Goal: Task Accomplishment & Management: Complete application form

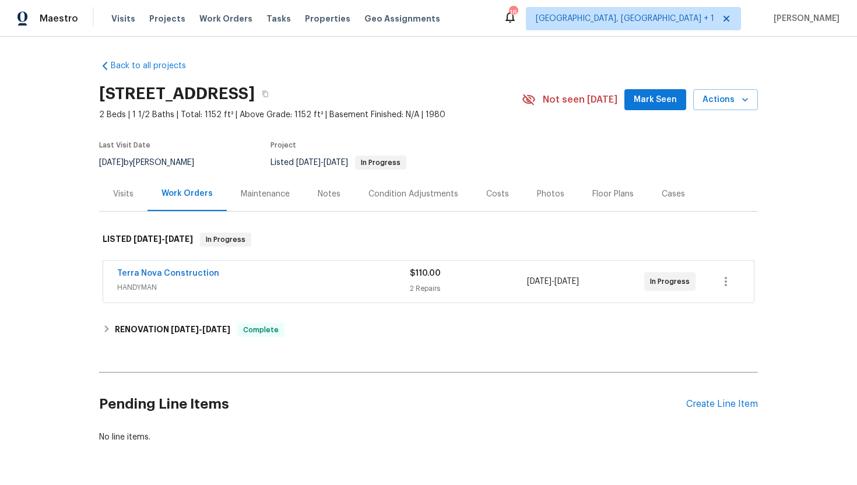
click at [226, 297] on div "Terra Nova Construction HANDYMAN $110.00 2 Repairs 8/26/2025 - 8/28/2025 In Pro…" at bounding box center [428, 282] width 651 height 42
click at [239, 286] on span "HANDYMAN" at bounding box center [263, 288] width 293 height 12
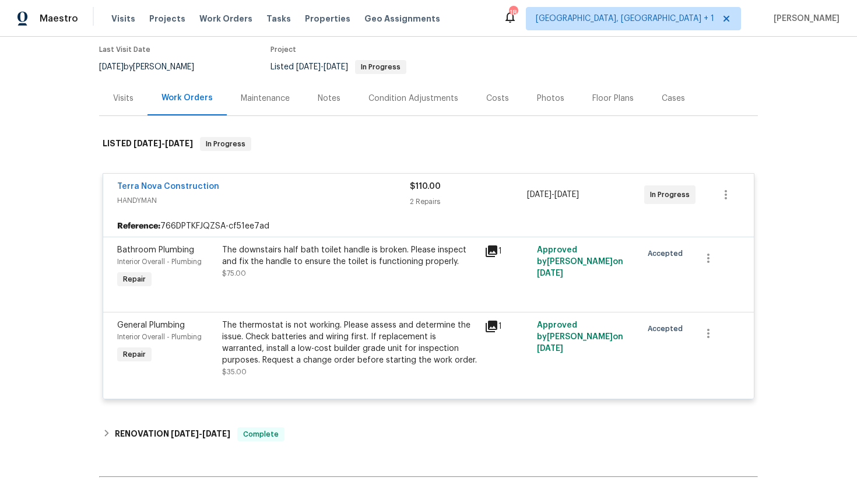
scroll to position [100, 0]
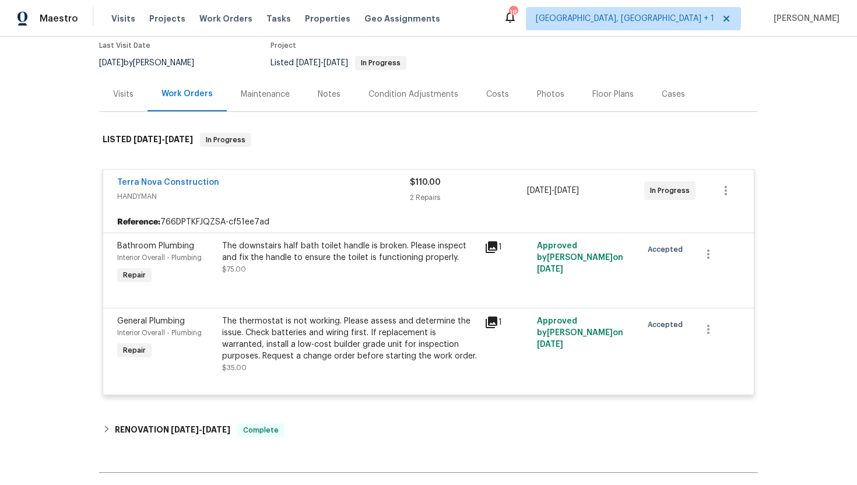
click at [122, 106] on div "Visits" at bounding box center [123, 94] width 48 height 34
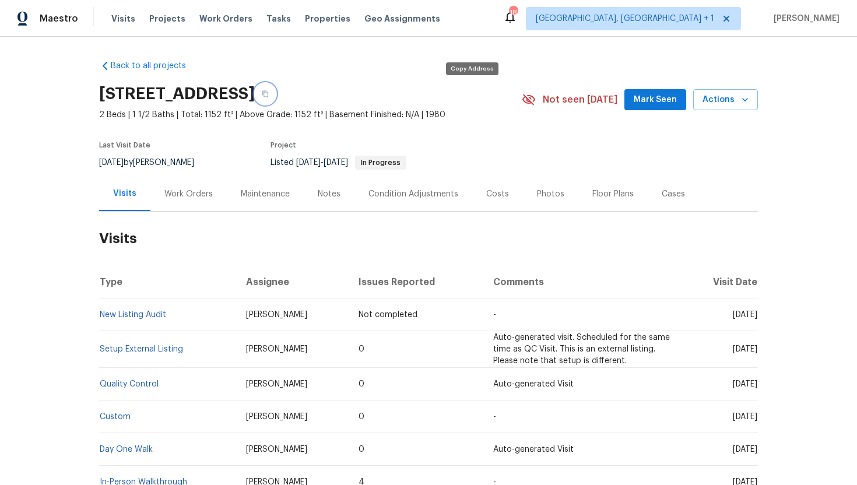
click at [276, 96] on button "button" at bounding box center [265, 93] width 21 height 21
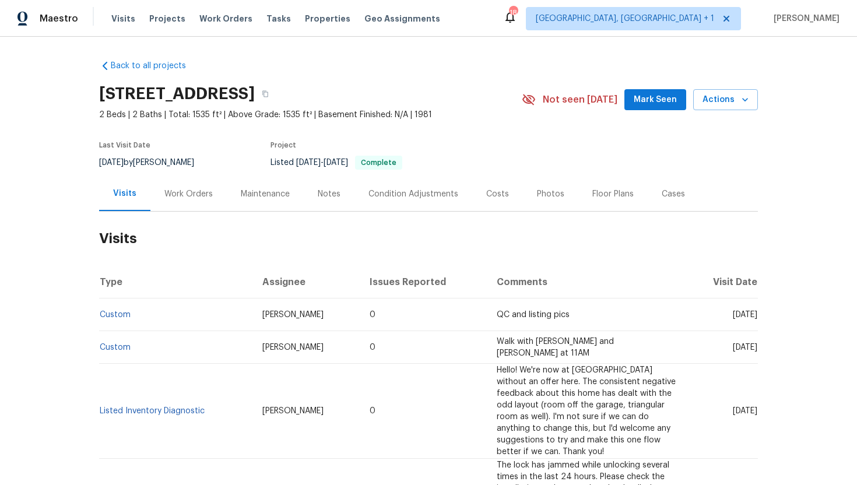
drag, startPoint x: 709, startPoint y: 316, endPoint x: 757, endPoint y: 318, distance: 47.8
click at [757, 318] on td "[DATE]" at bounding box center [721, 314] width 73 height 33
copy span "Aug 30 2025"
click at [191, 186] on div "Work Orders" at bounding box center [188, 194] width 76 height 34
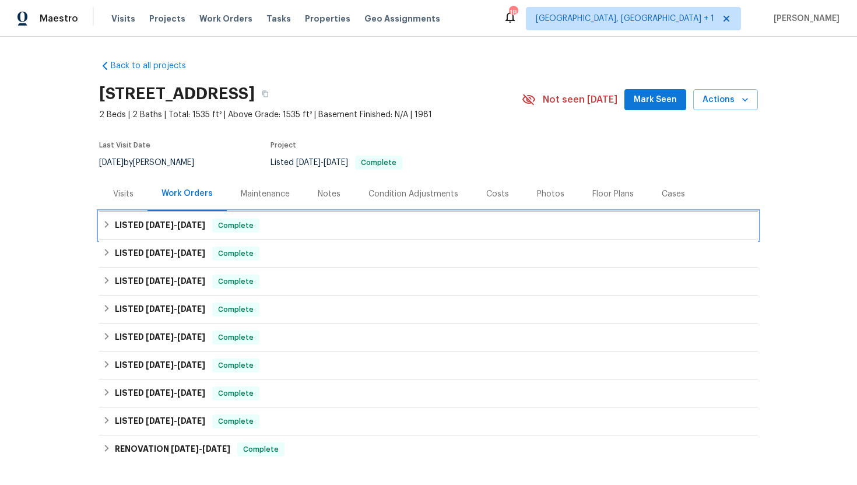
click at [205, 226] on span "8/29/25" at bounding box center [191, 225] width 28 height 8
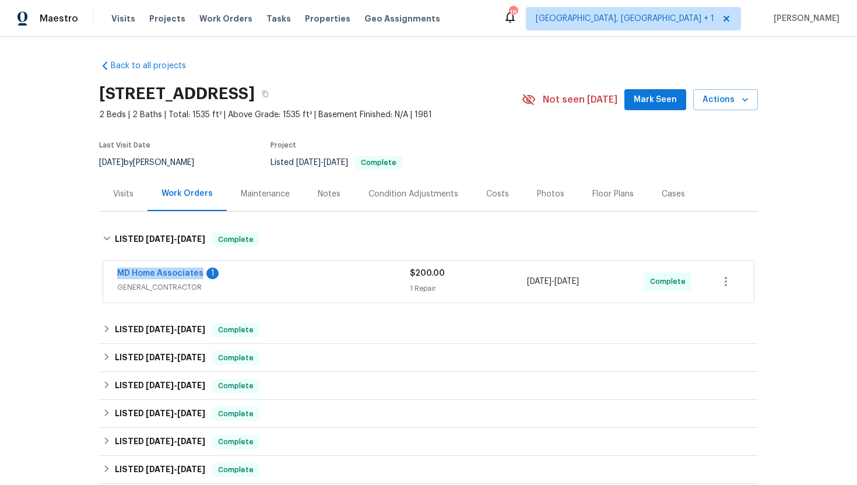
drag, startPoint x: 116, startPoint y: 273, endPoint x: 195, endPoint y: 279, distance: 79.0
click at [195, 279] on div "MD Home Associates 1 GENERAL_CONTRACTOR $200.00 1 Repair 8/27/2025 - 8/29/2025 …" at bounding box center [428, 282] width 651 height 42
copy link "MD Home Associates"
drag, startPoint x: 615, startPoint y: 283, endPoint x: 524, endPoint y: 283, distance: 90.9
click at [524, 283] on div "MD Home Associates 1 GENERAL_CONTRACTOR $200.00 1 Repair 8/27/2025 - 8/29/2025 …" at bounding box center [414, 282] width 595 height 28
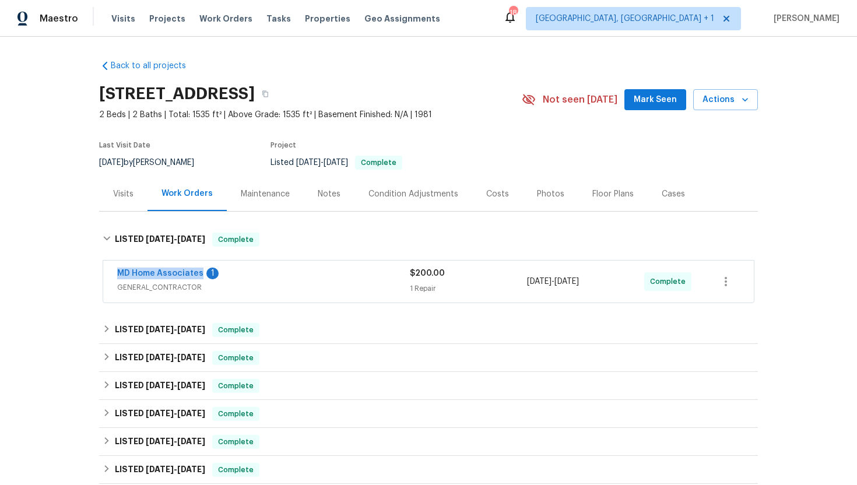
copy div "8/27/2025 - 8/29/2025"
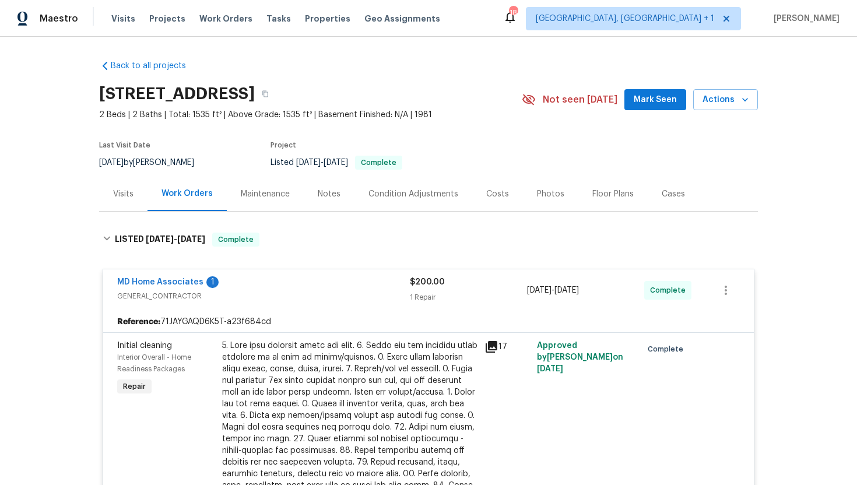
click at [130, 195] on div "Visits" at bounding box center [123, 194] width 20 height 12
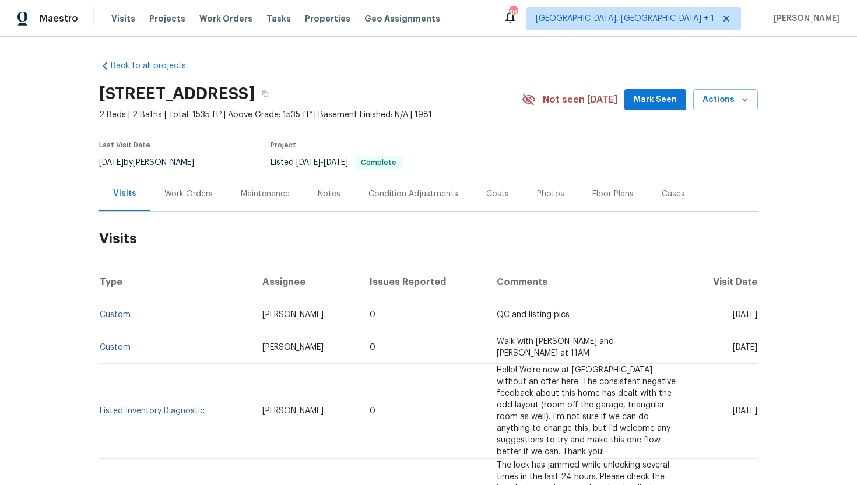
click at [181, 201] on div "Work Orders" at bounding box center [188, 194] width 76 height 34
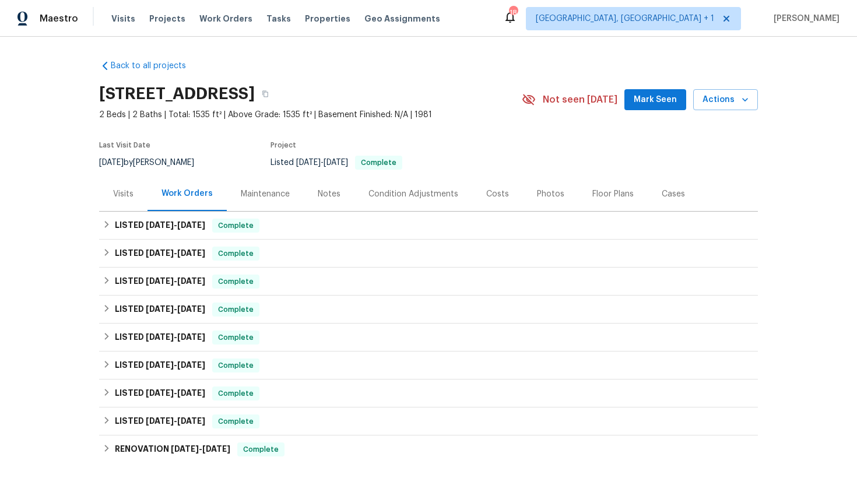
click at [134, 199] on div "Visits" at bounding box center [123, 194] width 48 height 34
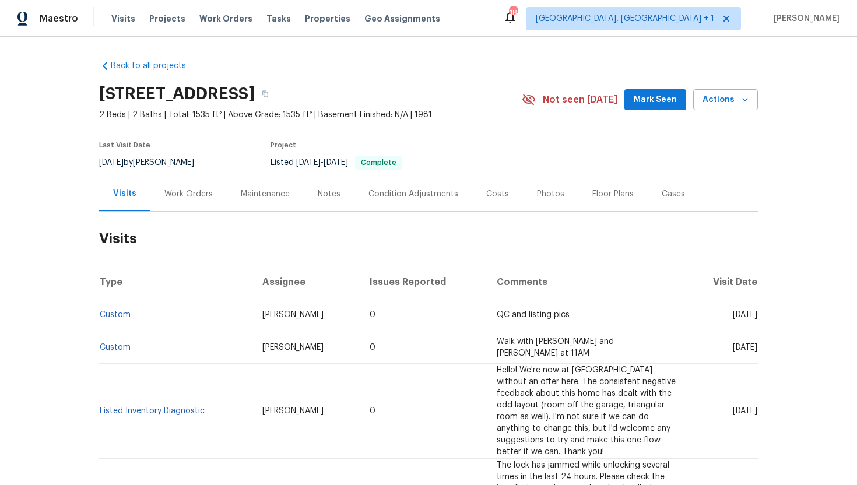
click at [180, 189] on div "Work Orders" at bounding box center [188, 194] width 48 height 12
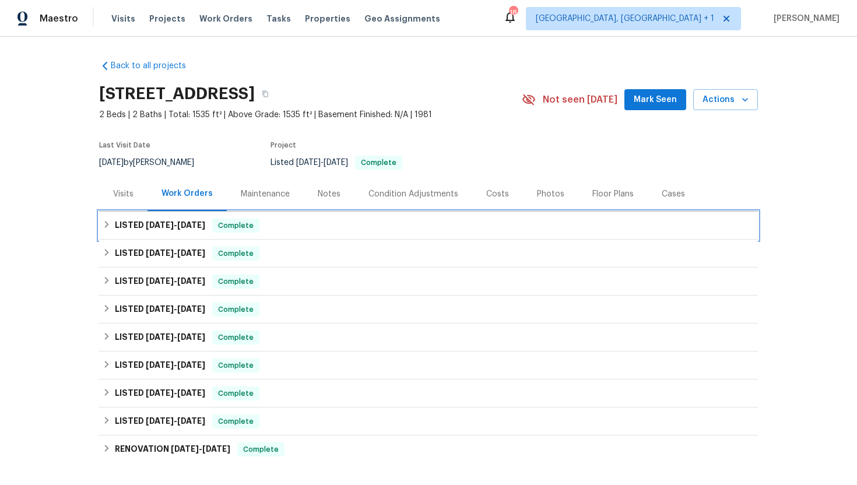
click at [221, 228] on span "Complete" at bounding box center [235, 226] width 45 height 12
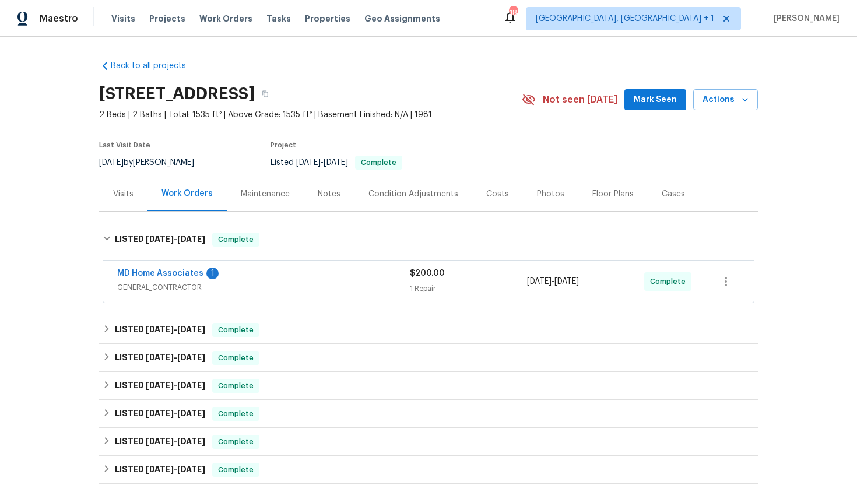
click at [252, 282] on span "GENERAL_CONTRACTOR" at bounding box center [263, 288] width 293 height 12
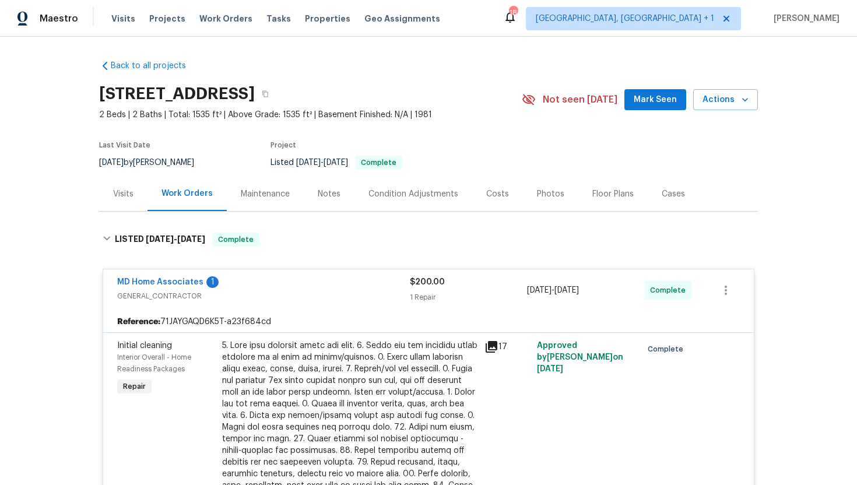
click at [134, 194] on div "Visits" at bounding box center [123, 194] width 48 height 34
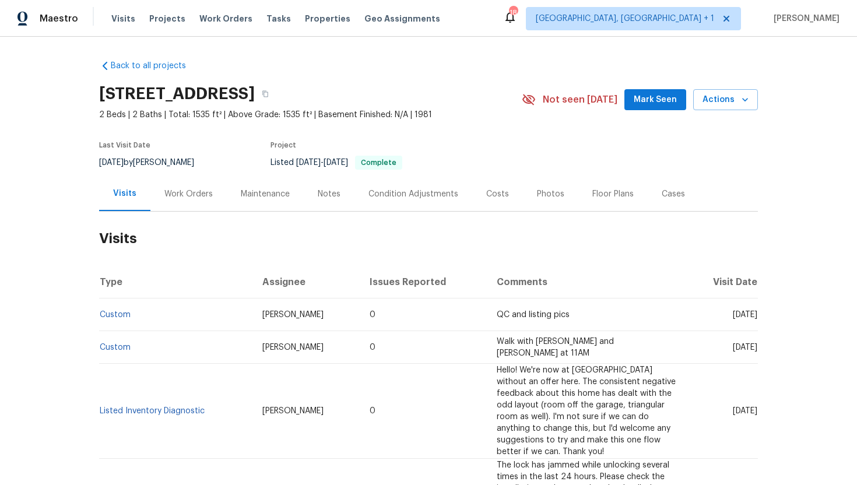
drag, startPoint x: 291, startPoint y: 318, endPoint x: 232, endPoint y: 317, distance: 59.5
click at [253, 317] on td "Naomi Ferreira" at bounding box center [306, 314] width 107 height 33
copy span "Naomi Ferreira"
click at [119, 312] on link "Custom" at bounding box center [115, 315] width 31 height 8
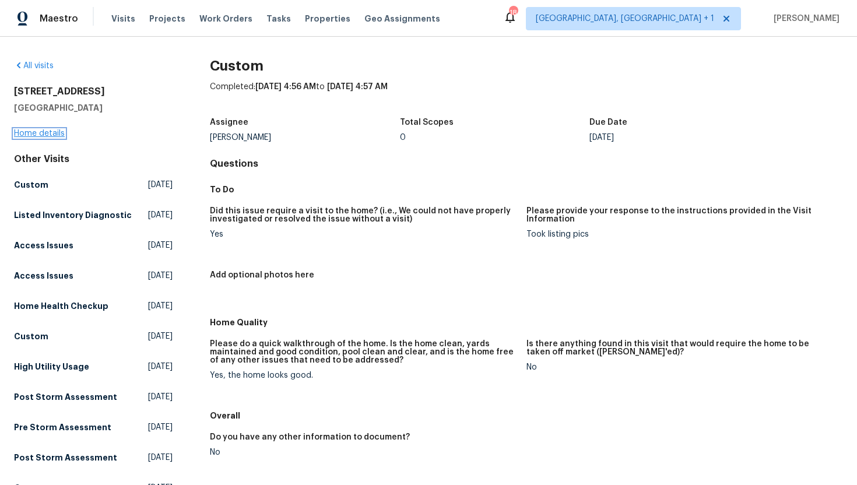
click at [55, 137] on link "Home details" at bounding box center [39, 133] width 51 height 8
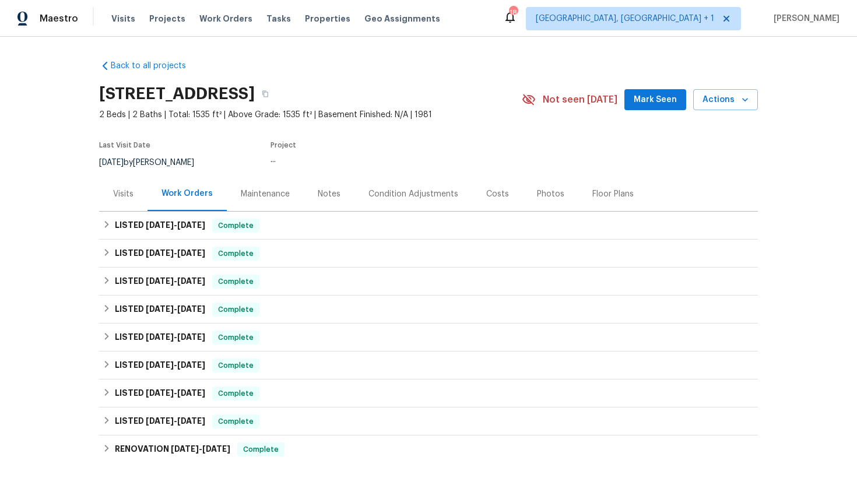
click at [128, 201] on div "Visits" at bounding box center [123, 194] width 48 height 34
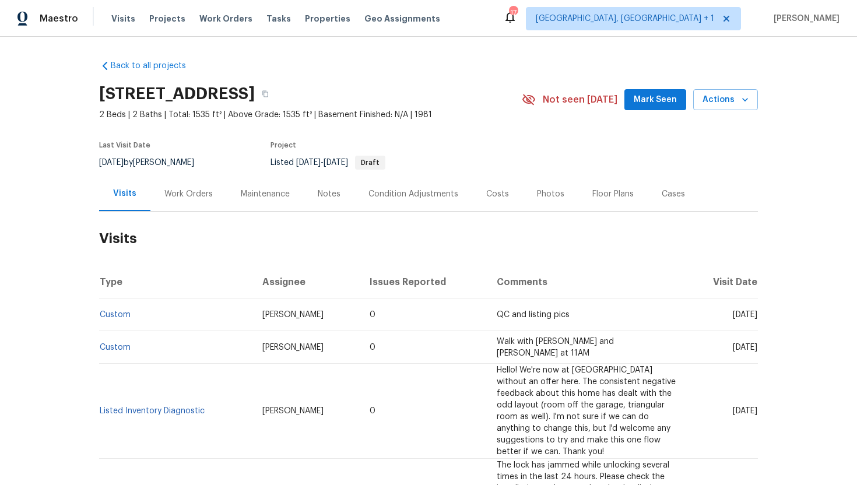
click at [192, 194] on div "Work Orders" at bounding box center [188, 194] width 48 height 12
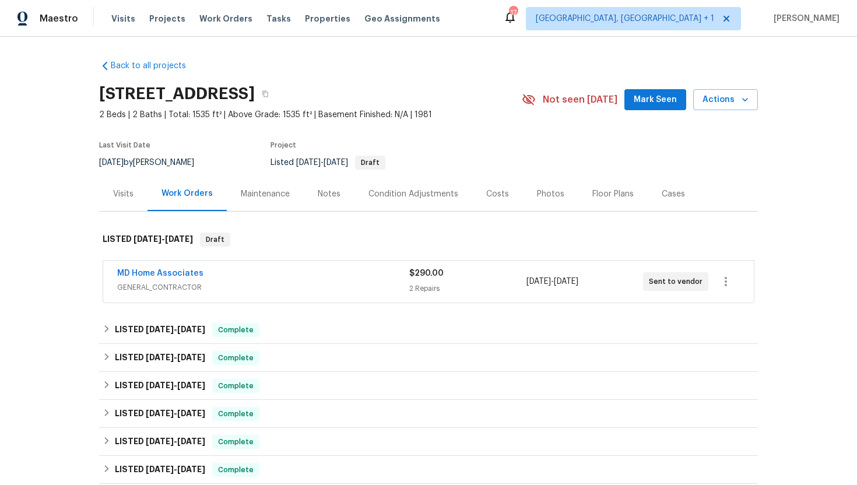
click at [262, 300] on div "MD Home Associates GENERAL_CONTRACTOR $290.00 2 Repairs [DATE] - [DATE] Sent to…" at bounding box center [428, 282] width 651 height 42
click at [269, 289] on span "GENERAL_CONTRACTOR" at bounding box center [263, 288] width 292 height 12
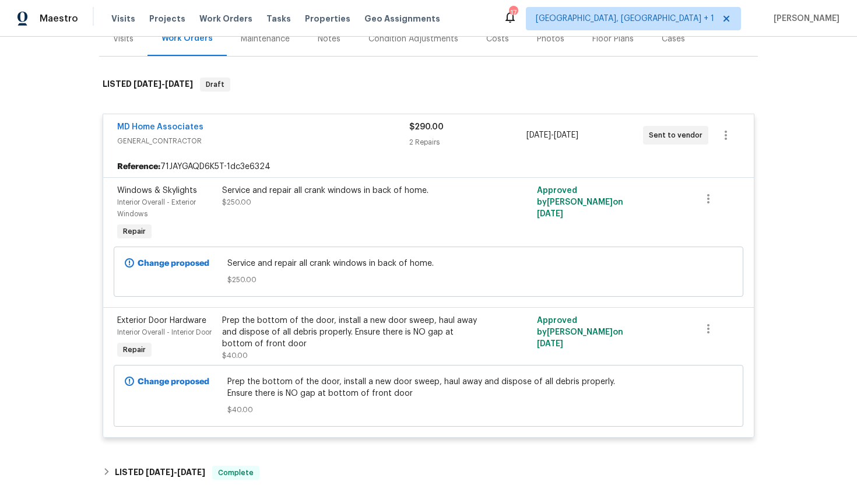
scroll to position [154, 0]
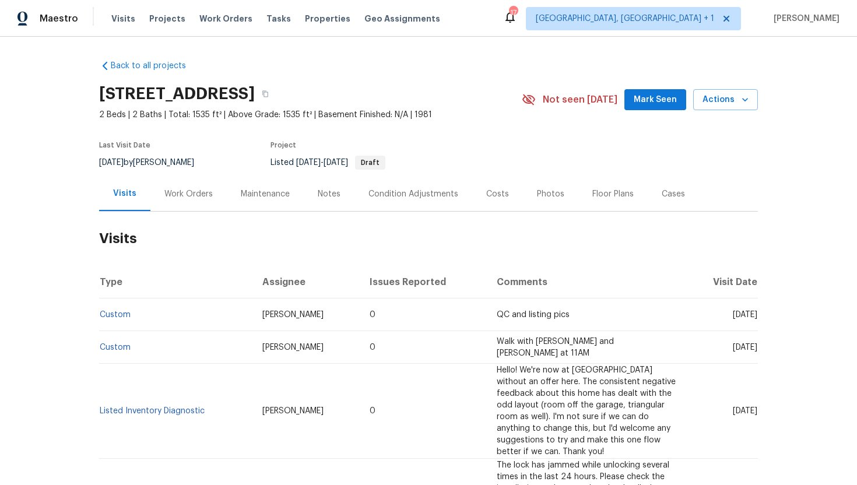
click at [182, 184] on div "Work Orders" at bounding box center [188, 194] width 76 height 34
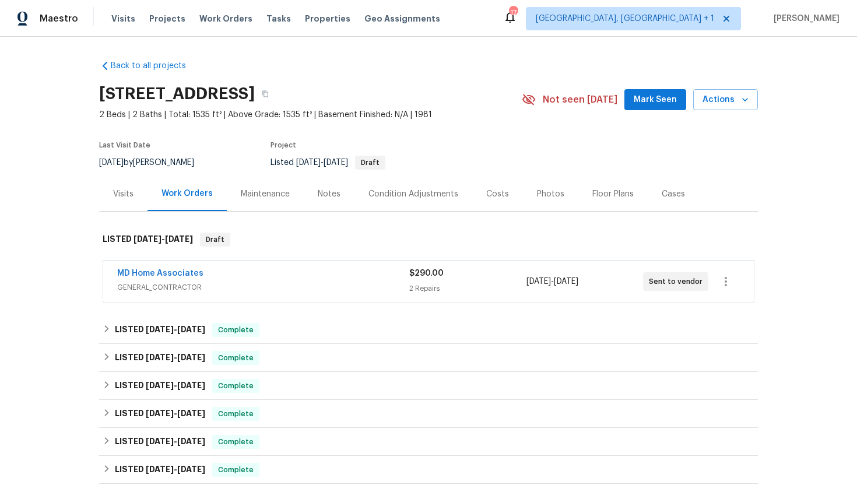
click at [245, 292] on span "GENERAL_CONTRACTOR" at bounding box center [263, 288] width 292 height 12
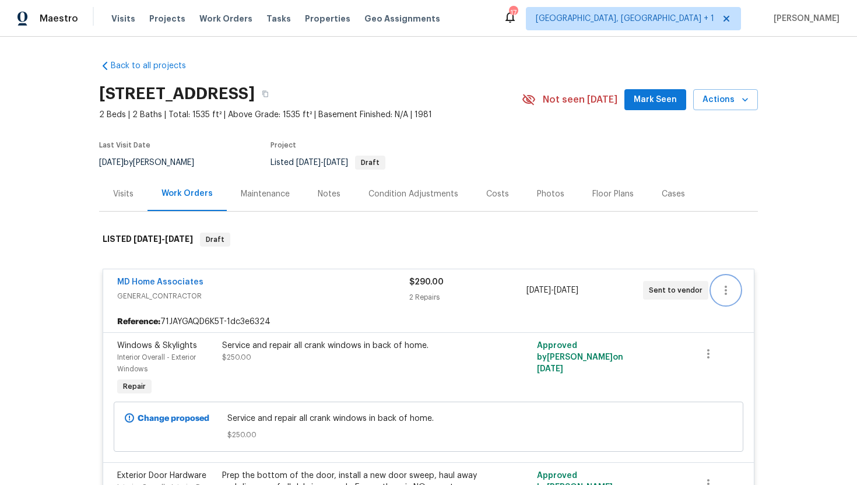
drag, startPoint x: 719, startPoint y: 296, endPoint x: 114, endPoint y: 275, distance: 605.4
click at [114, 275] on div "MD Home Associates GENERAL_CONTRACTOR $290.00 2 Repairs 9/4/2025 - 9/10/2025 Se…" at bounding box center [428, 290] width 651 height 42
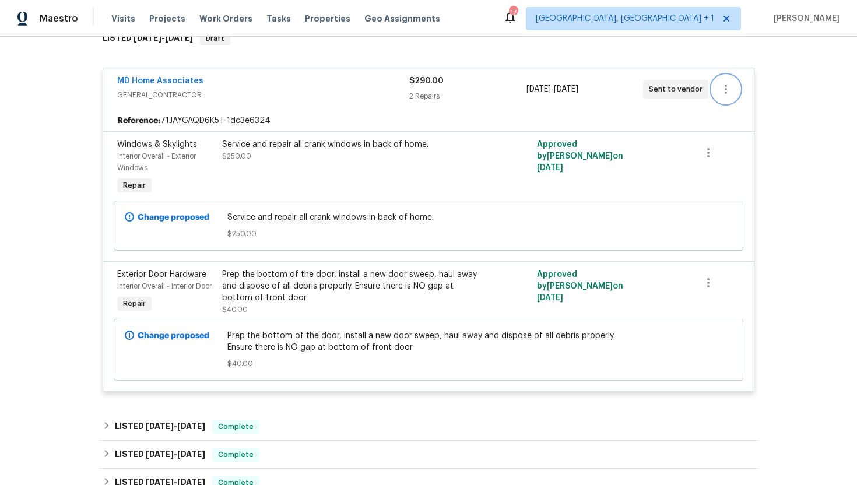
scroll to position [386, 0]
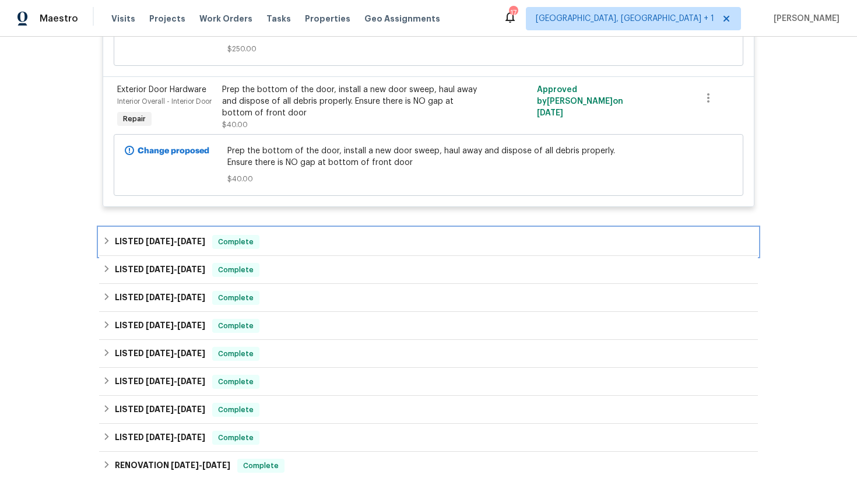
click at [266, 244] on div "LISTED 8/27/25 - 8/29/25 Complete" at bounding box center [429, 242] width 652 height 14
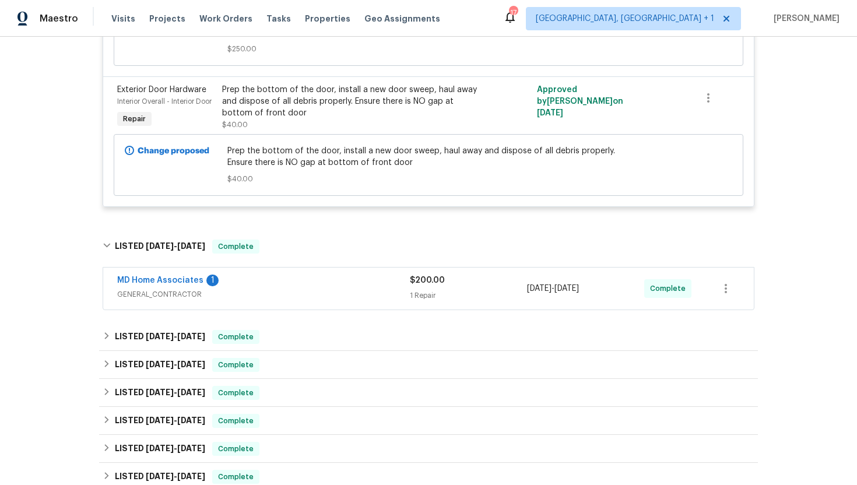
click at [274, 286] on div "MD Home Associates 1" at bounding box center [263, 282] width 293 height 14
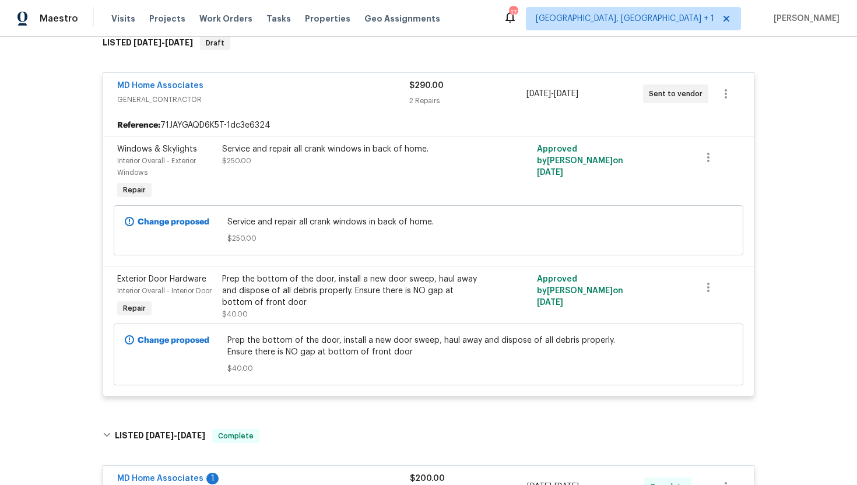
scroll to position [140, 0]
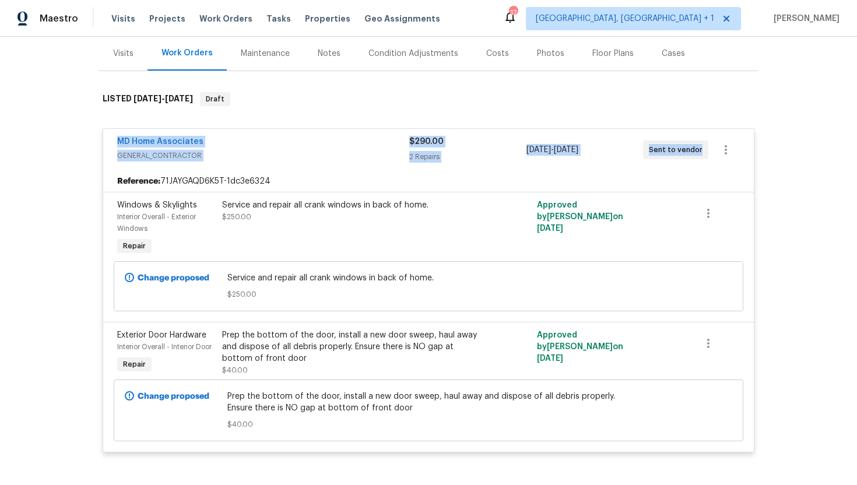
drag, startPoint x: 699, startPoint y: 151, endPoint x: 113, endPoint y: 142, distance: 586.5
click at [113, 142] on div "MD Home Associates GENERAL_CONTRACTOR $290.00 2 Repairs 9/4/2025 - 9/10/2025 Se…" at bounding box center [428, 150] width 651 height 42
copy div "MD Home Associates GENERAL_CONTRACTOR $290.00 2 Repairs 9/4/2025 - 9/10/2025 Se…"
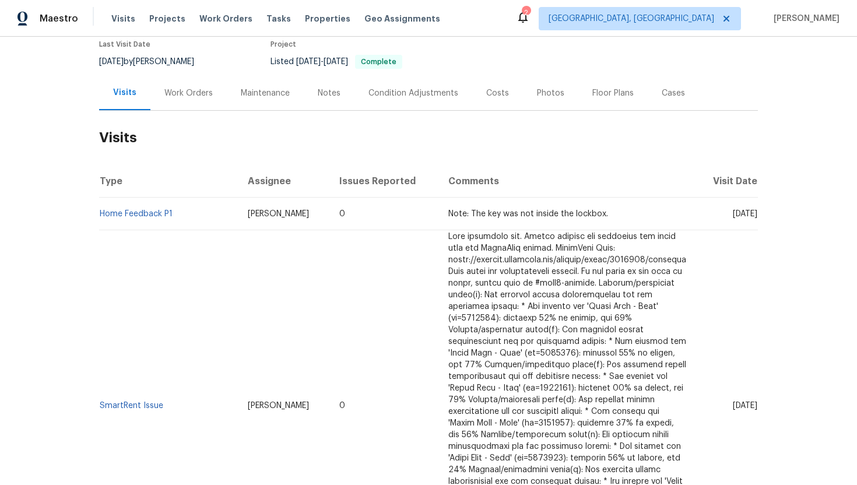
scroll to position [75, 0]
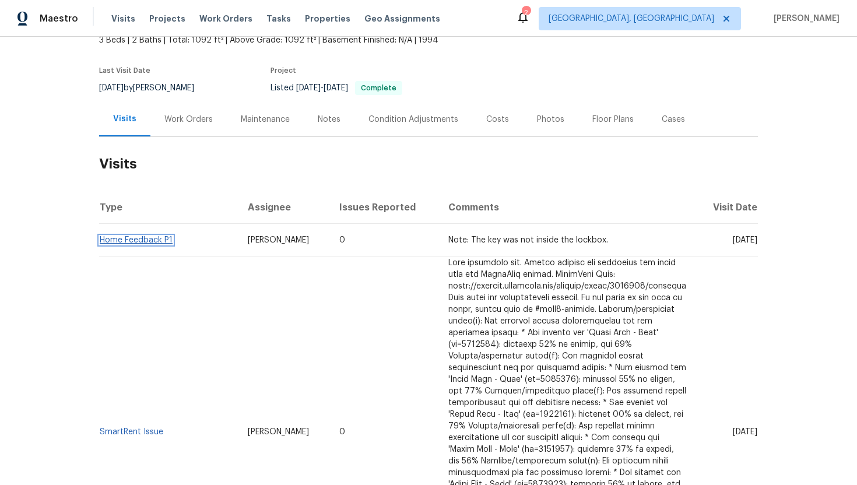
click at [149, 240] on link "Home Feedback P1" at bounding box center [136, 240] width 73 height 8
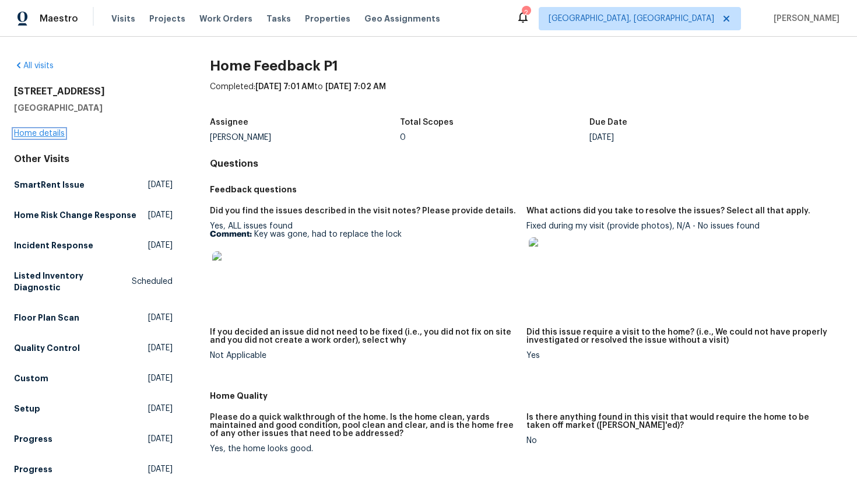
click at [51, 133] on link "Home details" at bounding box center [39, 133] width 51 height 8
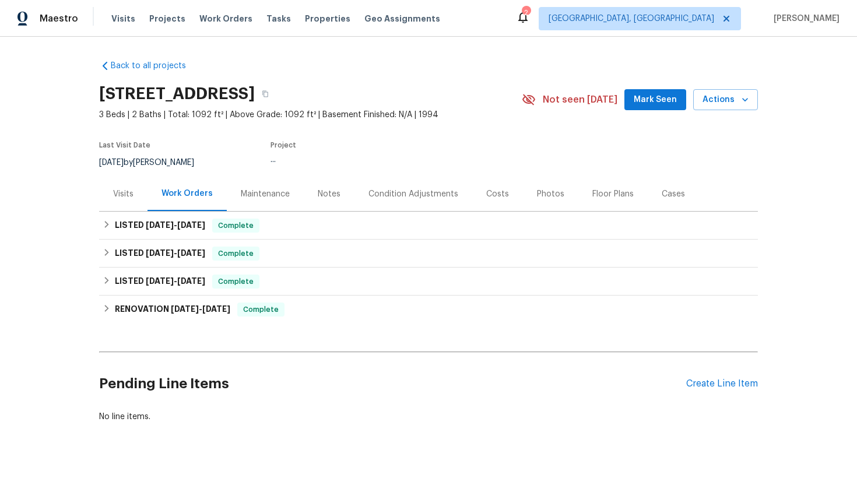
click at [125, 187] on div "Visits" at bounding box center [123, 194] width 48 height 34
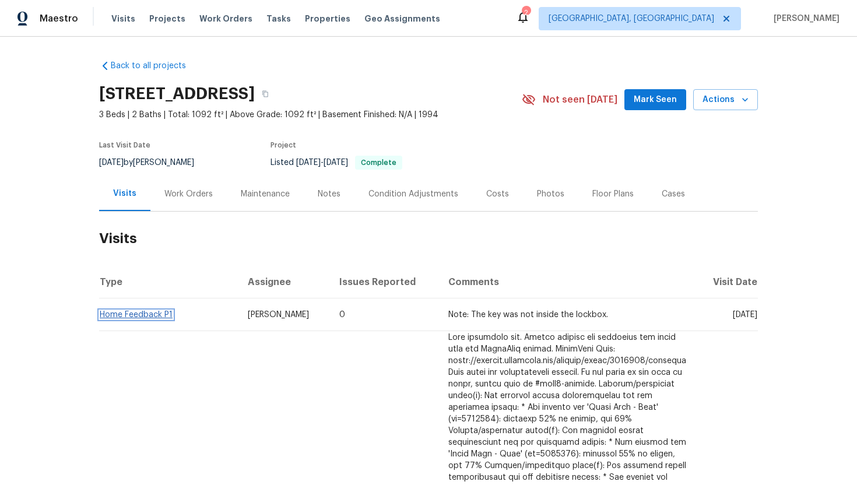
click at [149, 318] on link "Home Feedback P1" at bounding box center [136, 315] width 73 height 8
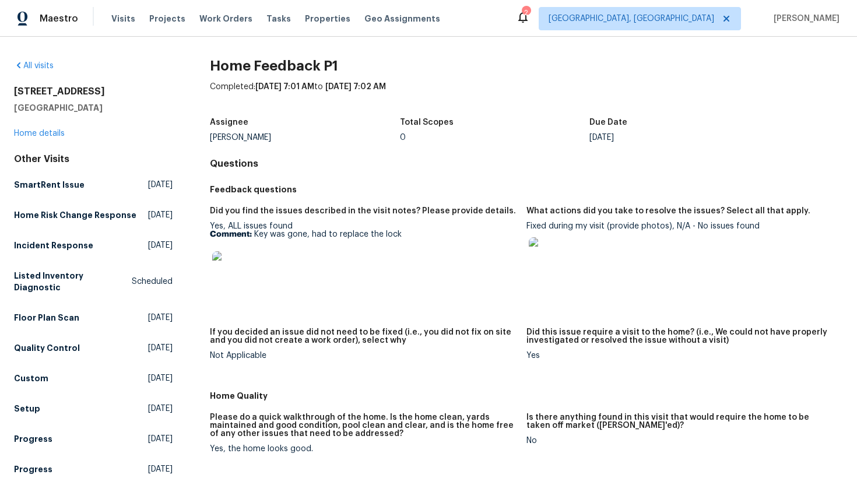
click at [222, 275] on img at bounding box center [230, 269] width 37 height 37
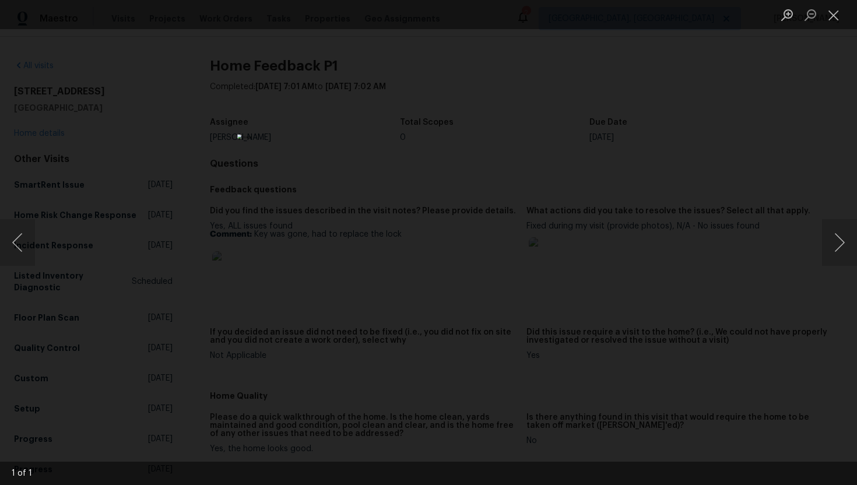
click at [644, 166] on div "Lightbox" at bounding box center [428, 242] width 857 height 485
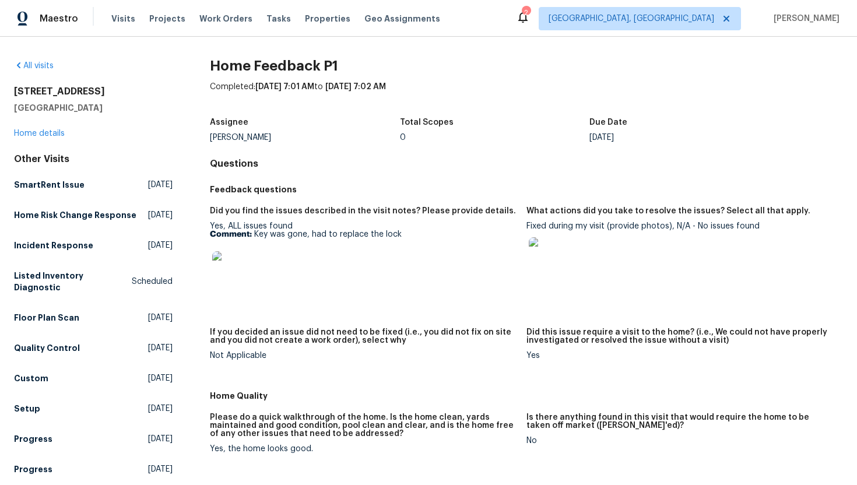
click at [542, 252] on img at bounding box center [547, 255] width 37 height 37
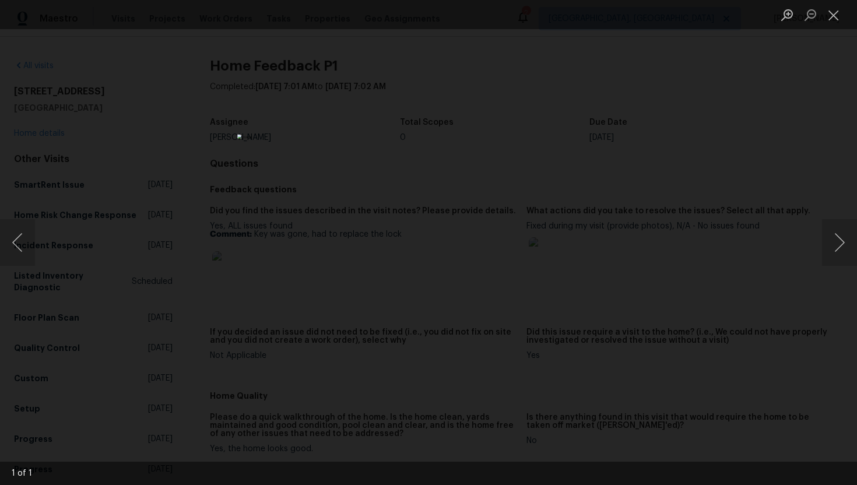
click at [673, 170] on div "Lightbox" at bounding box center [428, 242] width 857 height 485
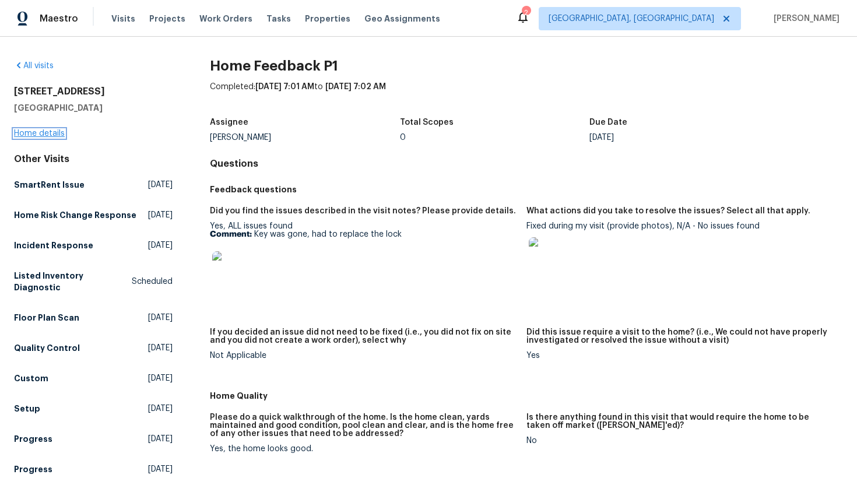
click at [54, 133] on link "Home details" at bounding box center [39, 133] width 51 height 8
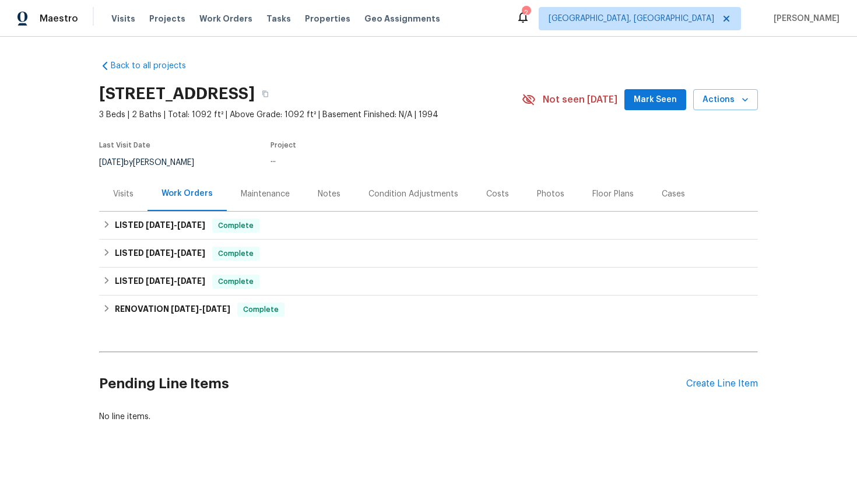
click at [132, 186] on div "Visits" at bounding box center [123, 194] width 48 height 34
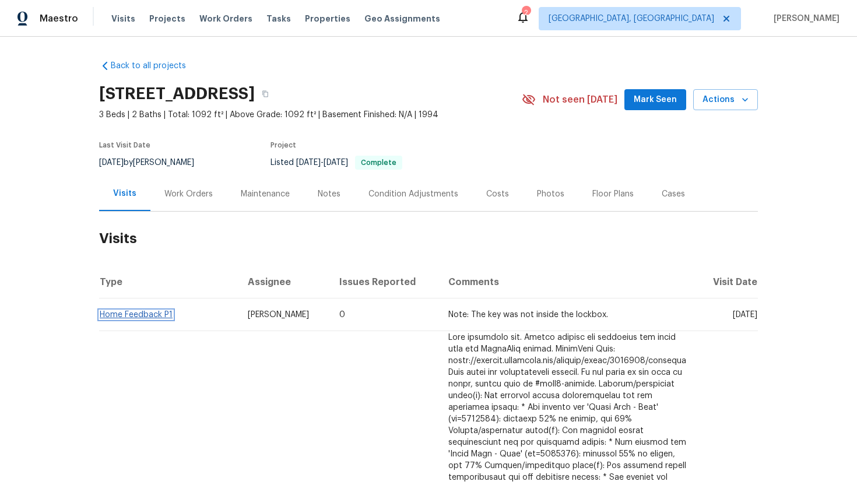
click at [160, 314] on link "Home Feedback P1" at bounding box center [136, 315] width 73 height 8
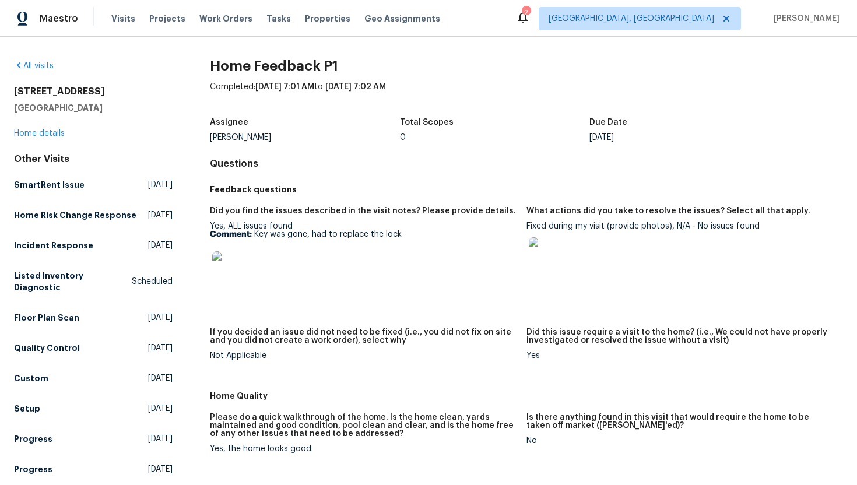
click at [540, 263] on img at bounding box center [547, 255] width 37 height 37
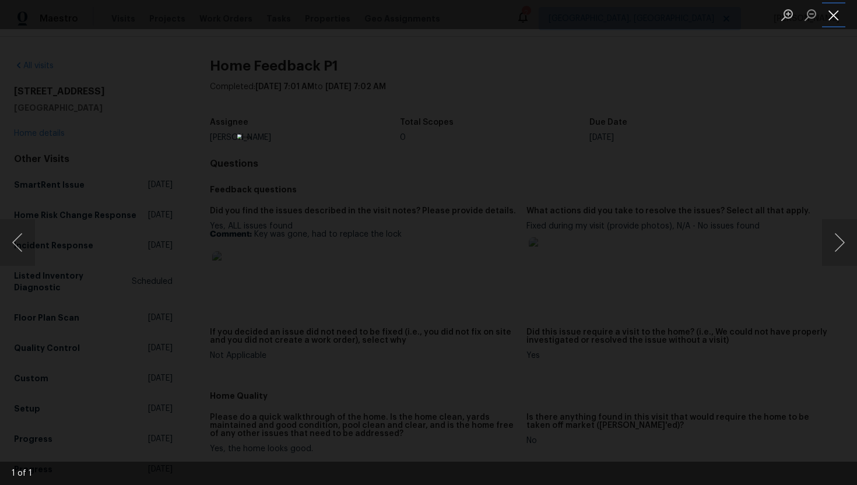
click at [836, 11] on button "Close lightbox" at bounding box center [833, 15] width 23 height 20
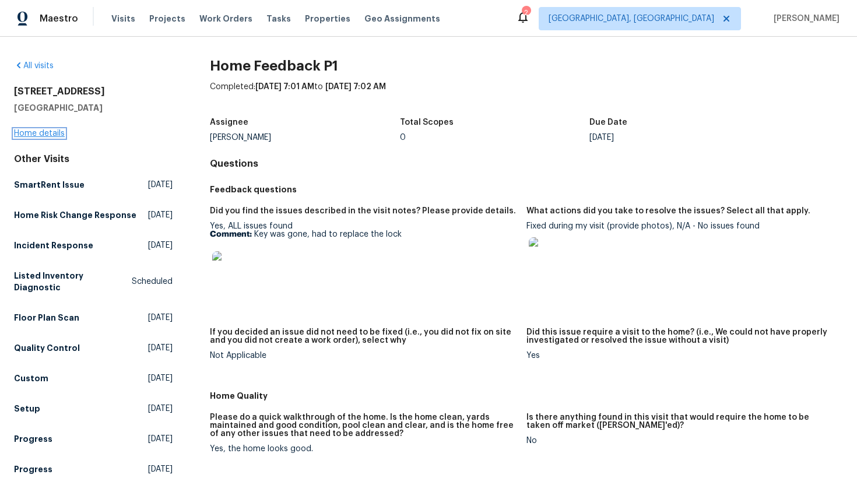
click at [41, 132] on link "Home details" at bounding box center [39, 133] width 51 height 8
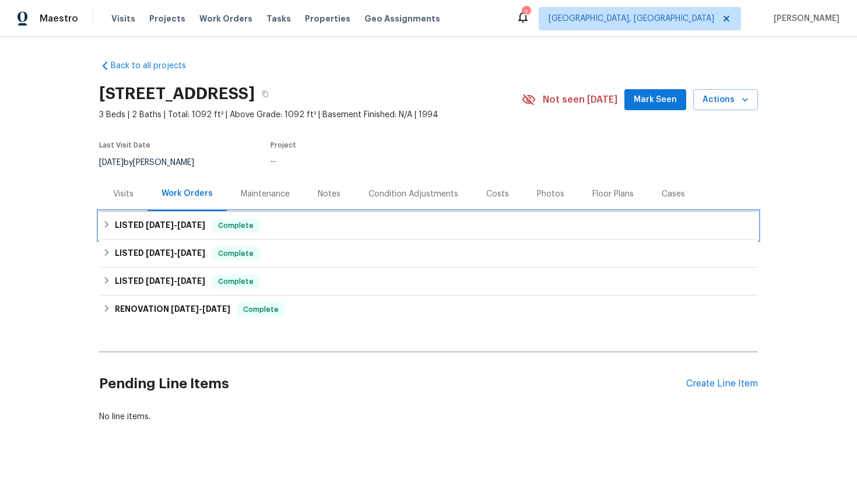
click at [203, 231] on h6 "LISTED 8/21/25 - 8/28/25" at bounding box center [160, 226] width 90 height 14
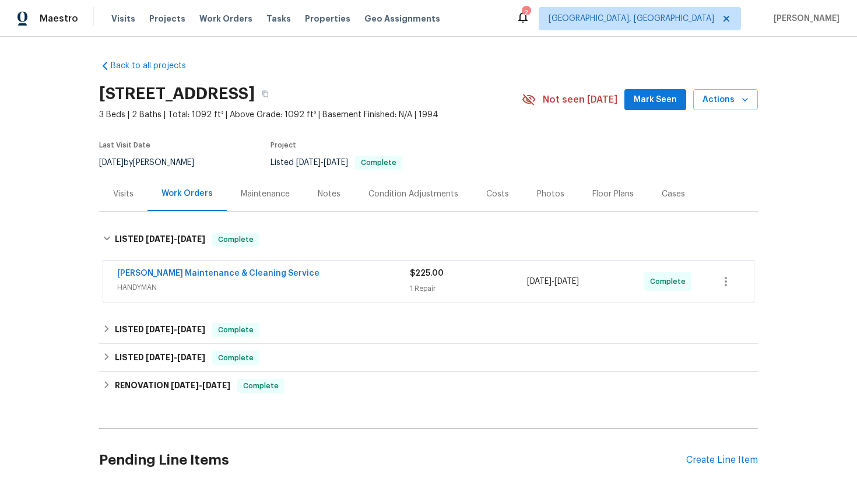
click at [321, 290] on span "HANDYMAN" at bounding box center [263, 288] width 293 height 12
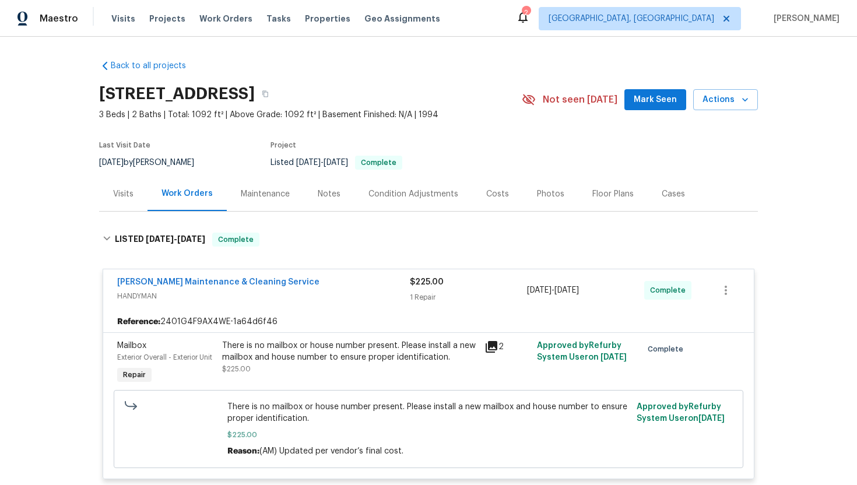
click at [117, 188] on div "Visits" at bounding box center [123, 194] width 20 height 12
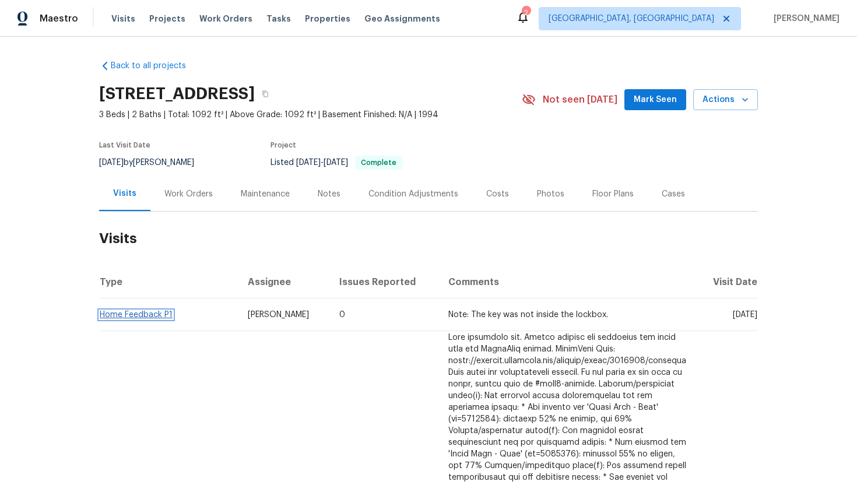
click at [151, 317] on link "Home Feedback P1" at bounding box center [136, 315] width 73 height 8
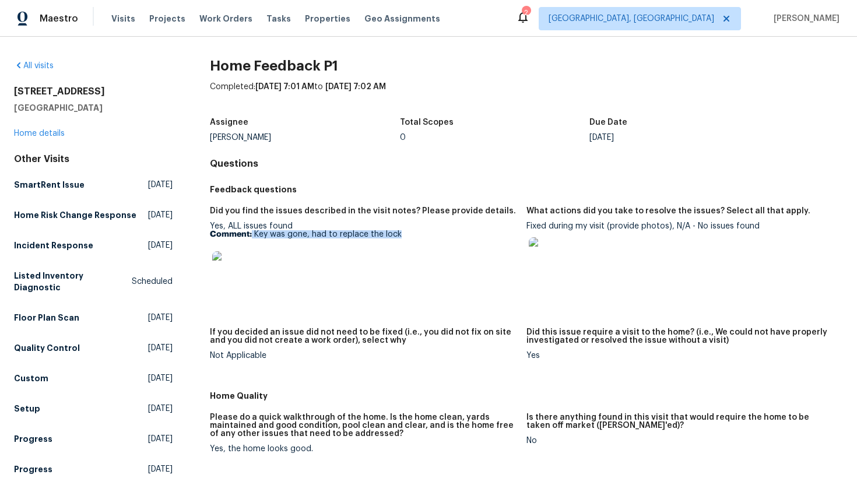
drag, startPoint x: 407, startPoint y: 239, endPoint x: 251, endPoint y: 236, distance: 155.7
click at [252, 236] on div "Yes, ALL issues found Comment: Key was gone, had to replace the lock" at bounding box center [363, 258] width 307 height 73
copy p "Key was gone, had to replace the lock"
click at [596, 250] on div at bounding box center [679, 255] width 307 height 51
click at [59, 129] on link "Home details" at bounding box center [39, 133] width 51 height 8
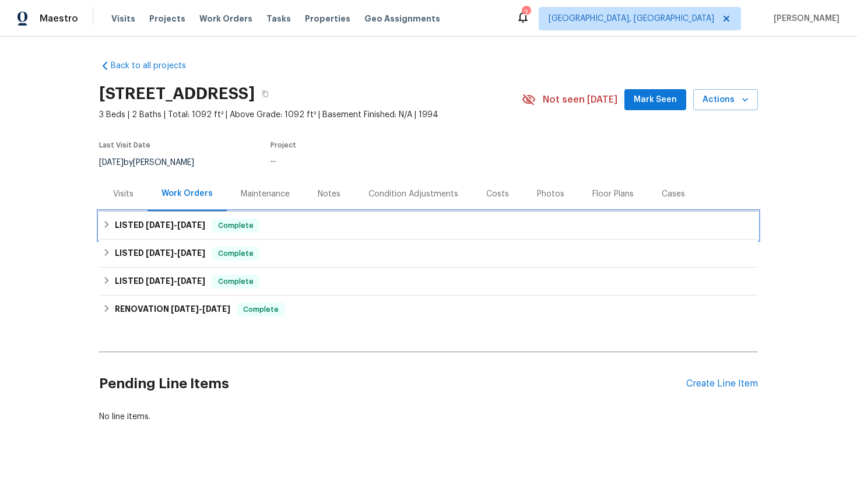
click at [230, 230] on span "Complete" at bounding box center [235, 226] width 45 height 12
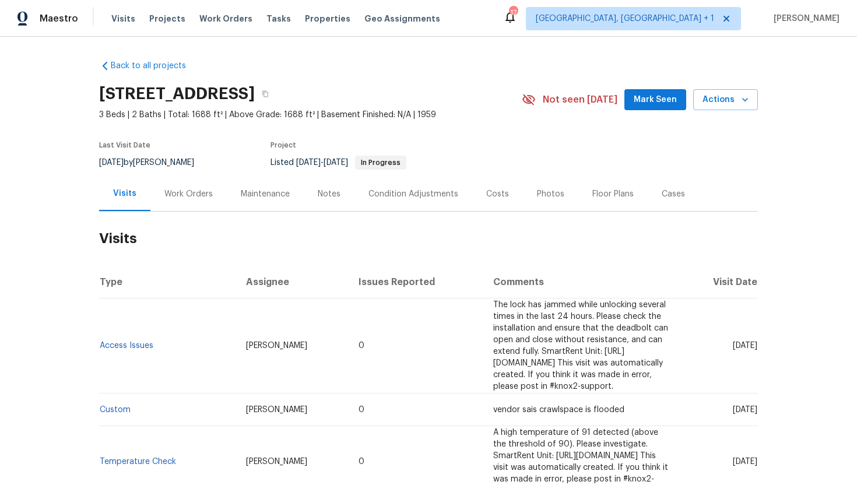
click at [202, 185] on div "Work Orders" at bounding box center [188, 194] width 76 height 34
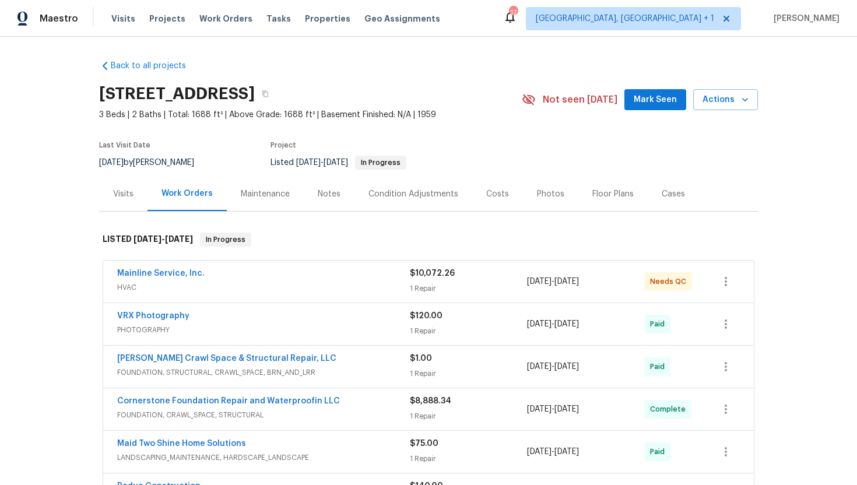
click at [128, 201] on div "Visits" at bounding box center [123, 194] width 48 height 34
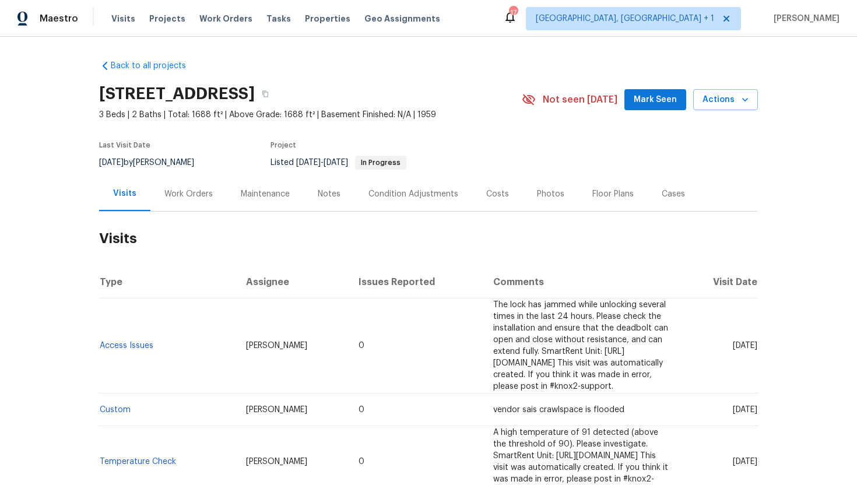
click at [150, 345] on td "Access Issues" at bounding box center [168, 345] width 138 height 95
click at [142, 343] on link "Access Issues" at bounding box center [127, 346] width 54 height 8
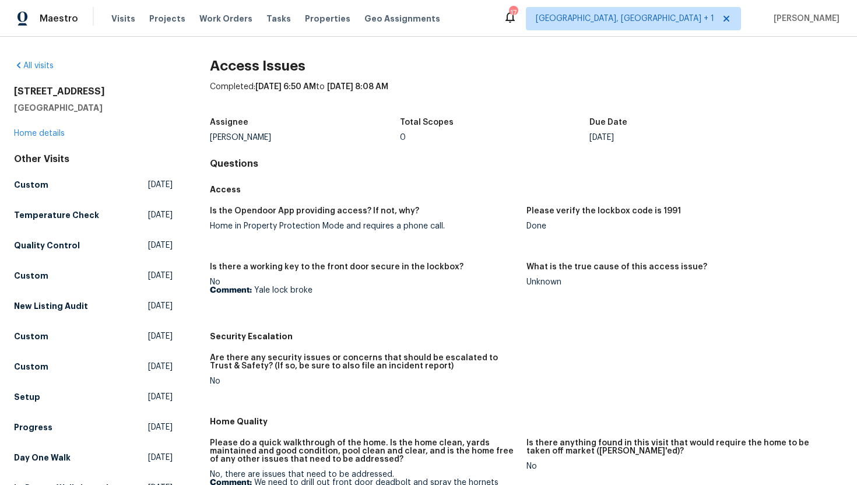
scroll to position [103, 0]
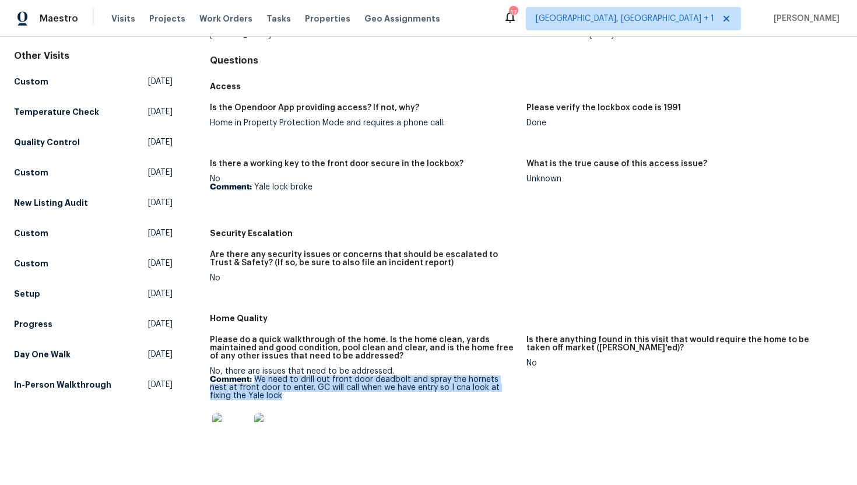
drag, startPoint x: 259, startPoint y: 398, endPoint x: 254, endPoint y: 382, distance: 15.9
click at [254, 382] on p "Comment: We need to drill out front door deadbolt and spray the hornets nest at…" at bounding box center [363, 387] width 307 height 24
copy p "We need to drill out front door deadbolt and spray the hornets nest at front do…"
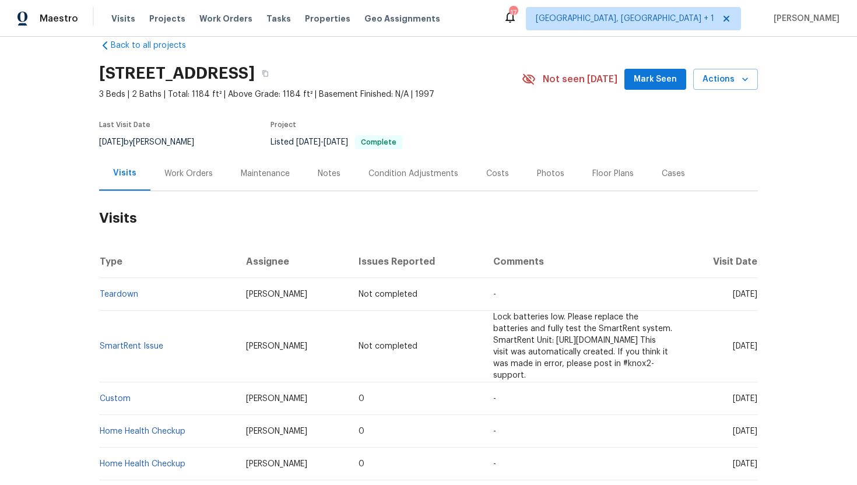
scroll to position [28, 0]
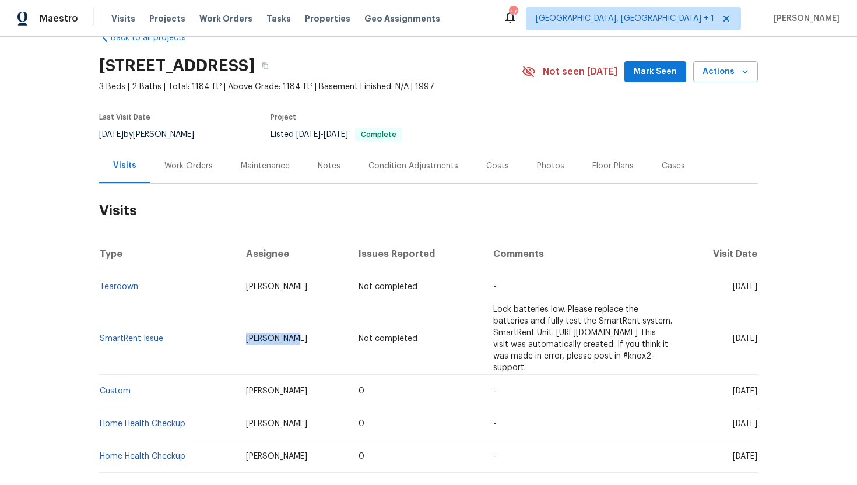
drag, startPoint x: 273, startPoint y: 335, endPoint x: 203, endPoint y: 333, distance: 70.0
click at [203, 333] on tr "SmartRent Issue Mike Chavez Not completed Lock batteries low. Please replace th…" at bounding box center [428, 339] width 659 height 72
copy tr "Mike Chavez"
drag, startPoint x: 708, startPoint y: 379, endPoint x: 755, endPoint y: 385, distance: 47.5
click at [755, 385] on td "Thu, Aug 28 2025" at bounding box center [719, 391] width 76 height 33
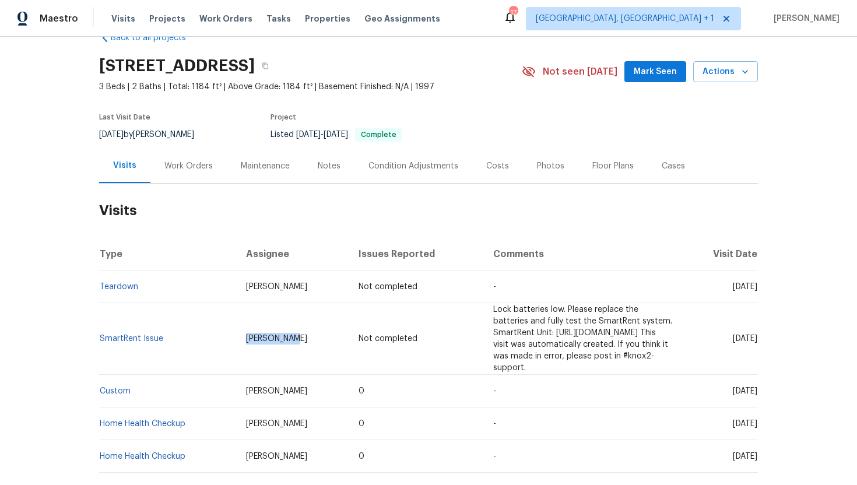
copy span "Aug 28 2025"
click at [181, 155] on div "Work Orders" at bounding box center [188, 166] width 76 height 34
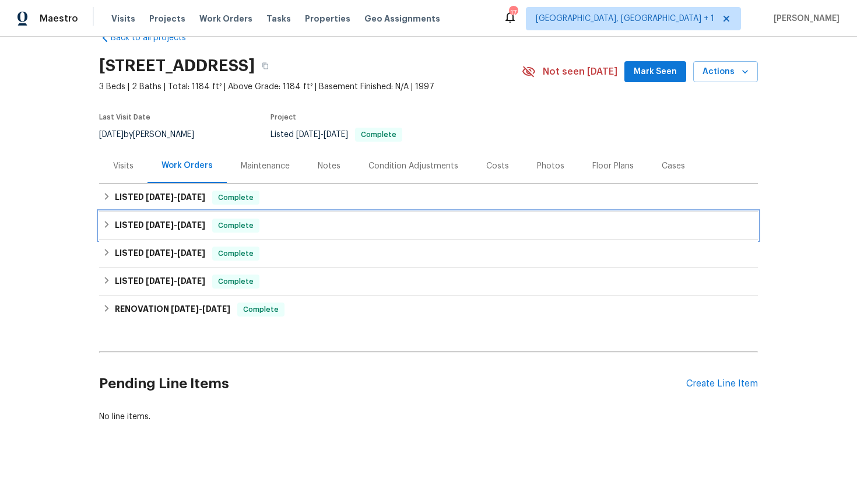
click at [192, 212] on div "LISTED 7/31/25 - 7/31/25 Complete So-Cal Construction GENERAL_CONTRACTOR, OD_SE…" at bounding box center [428, 226] width 659 height 28
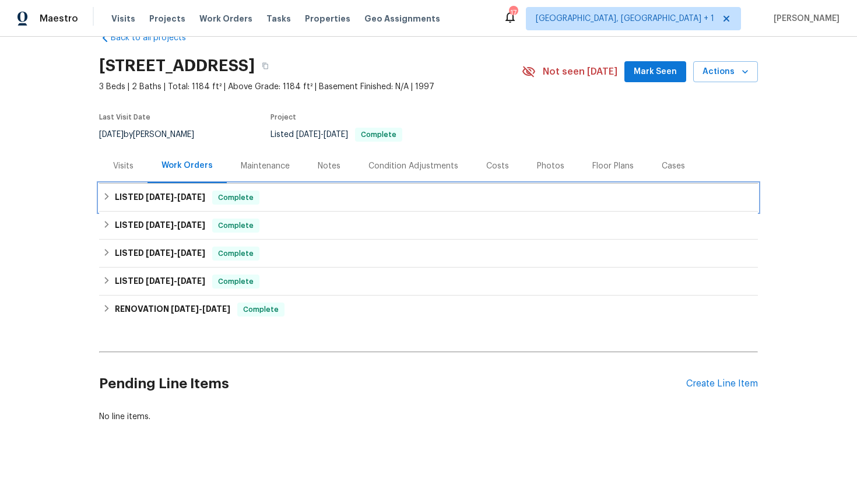
click at [198, 196] on span "8/7/25" at bounding box center [191, 197] width 28 height 8
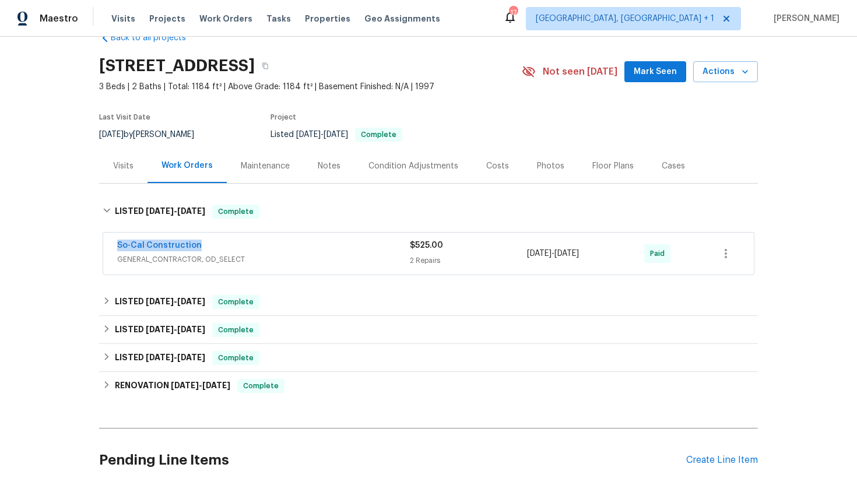
drag, startPoint x: 203, startPoint y: 246, endPoint x: 107, endPoint y: 245, distance: 96.8
click at [107, 245] on div "So-Cal Construction GENERAL_CONTRACTOR, OD_SELECT $525.00 2 Repairs 8/5/2025 - …" at bounding box center [428, 254] width 651 height 42
copy link "So-Cal Construction"
drag, startPoint x: 601, startPoint y: 252, endPoint x: 522, endPoint y: 252, distance: 78.7
click at [522, 252] on div "So-Cal Construction GENERAL_CONTRACTOR, OD_SELECT $525.00 2 Repairs 8/5/2025 - …" at bounding box center [414, 254] width 595 height 28
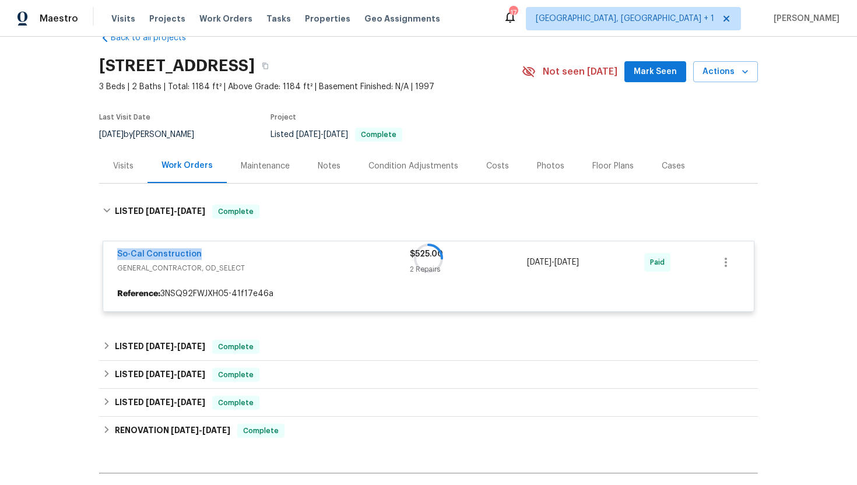
copy div "2 Repairs 8/5/2025 - 8/7/2025"
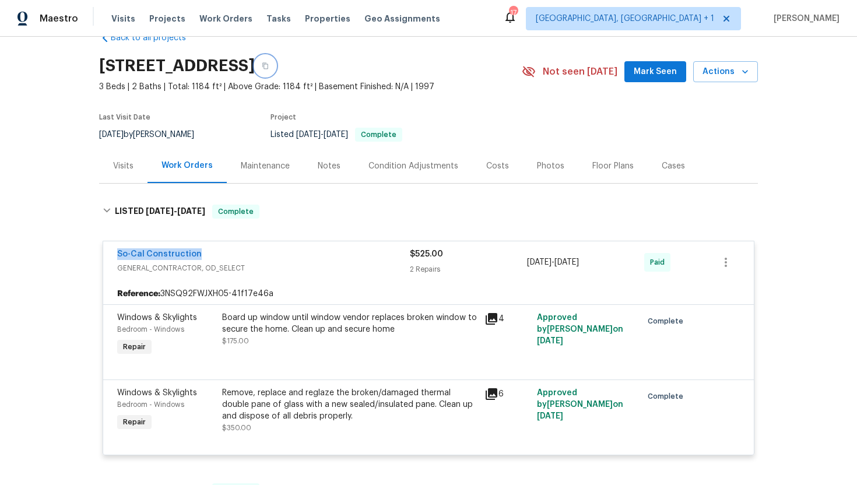
click at [276, 69] on button "button" at bounding box center [265, 65] width 21 height 21
click at [129, 178] on div "Visits" at bounding box center [123, 166] width 48 height 34
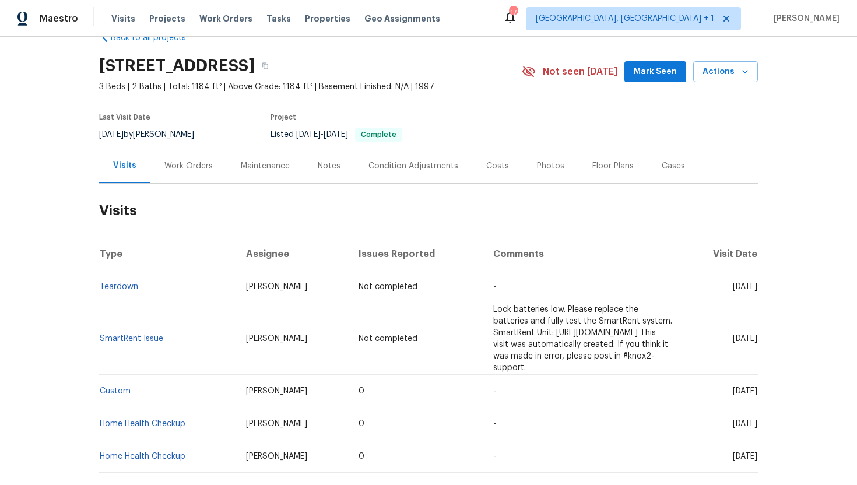
click at [190, 163] on div "Work Orders" at bounding box center [188, 166] width 48 height 12
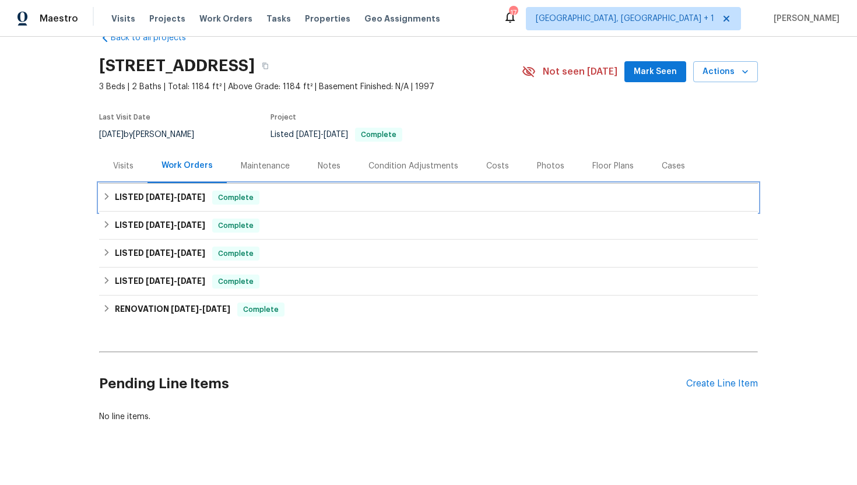
click at [198, 202] on h6 "LISTED 8/5/25 - 8/7/25" at bounding box center [160, 198] width 90 height 14
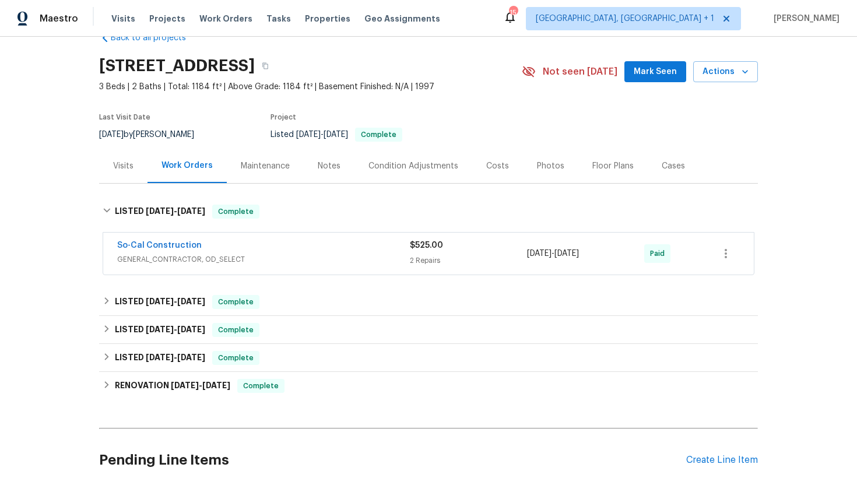
click at [285, 249] on div "So-Cal Construction" at bounding box center [263, 247] width 293 height 14
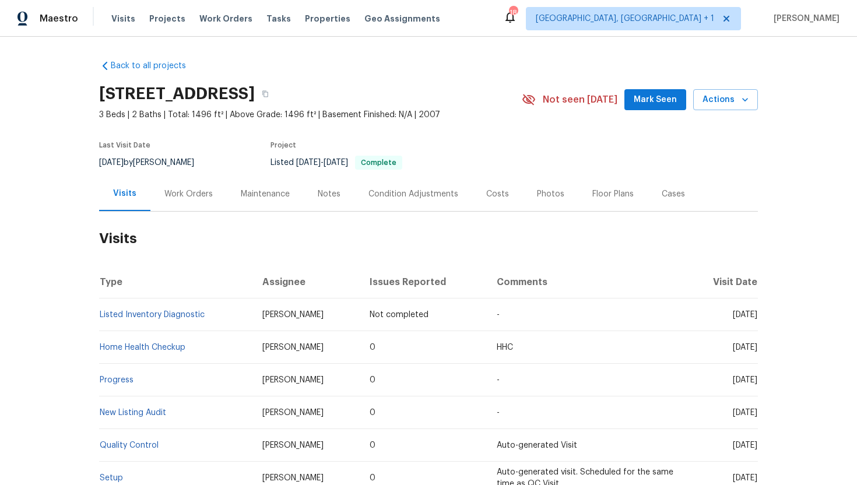
drag, startPoint x: 328, startPoint y: 315, endPoint x: 241, endPoint y: 315, distance: 86.9
click at [253, 315] on td "[PERSON_NAME]" at bounding box center [306, 314] width 107 height 33
copy span "[PERSON_NAME]"
click at [162, 317] on link "Listed Inventory Diagnostic" at bounding box center [152, 315] width 105 height 8
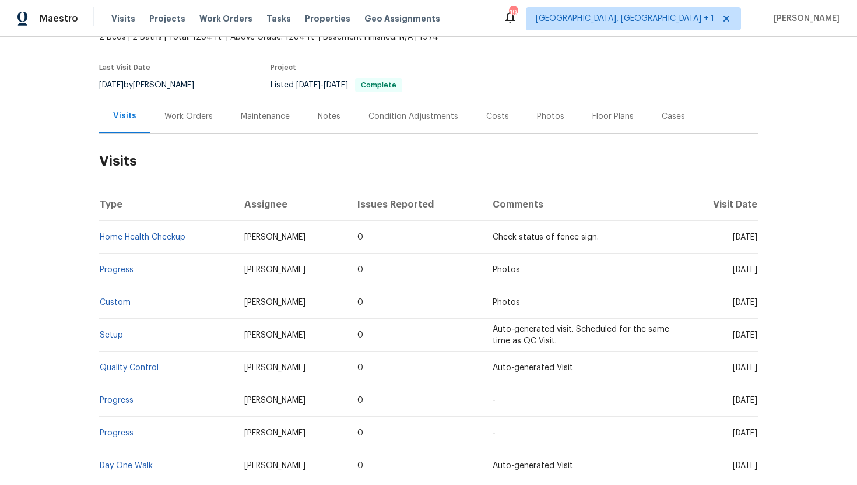
scroll to position [92, 0]
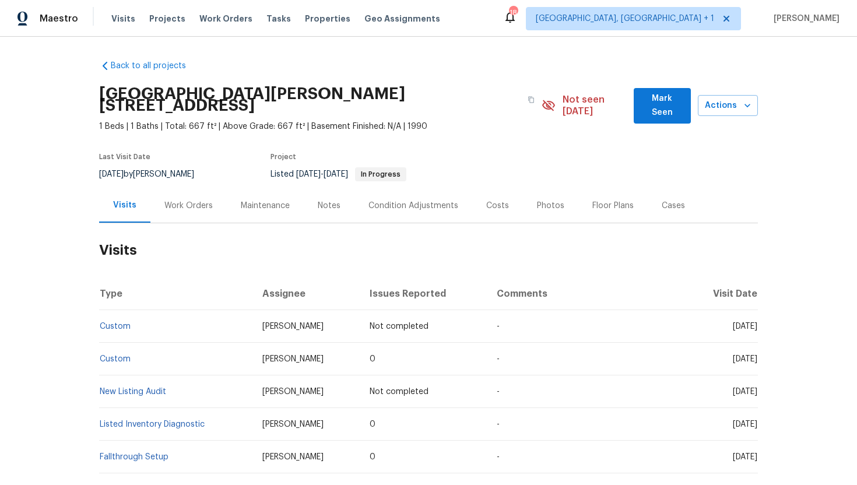
scroll to position [5, 0]
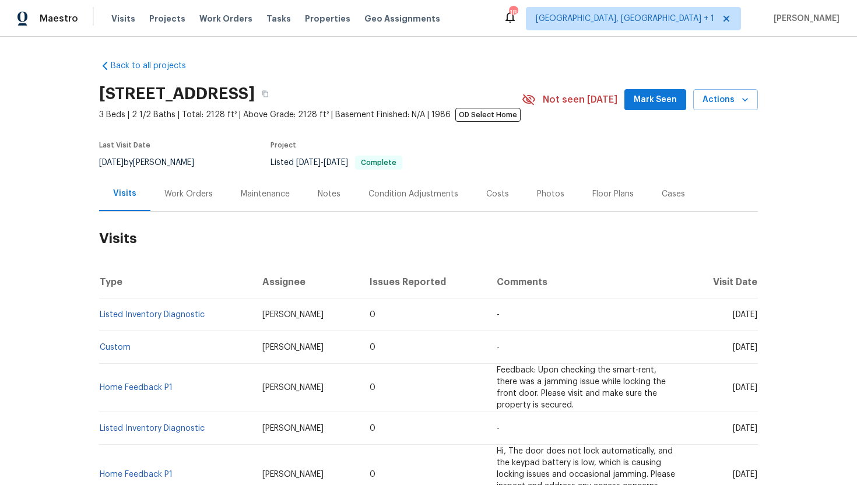
drag, startPoint x: 715, startPoint y: 316, endPoint x: 754, endPoint y: 317, distance: 39.7
click at [755, 317] on span "[DATE]" at bounding box center [745, 315] width 24 height 8
copy span "[DATE]"
click at [191, 186] on div "Work Orders" at bounding box center [188, 194] width 76 height 34
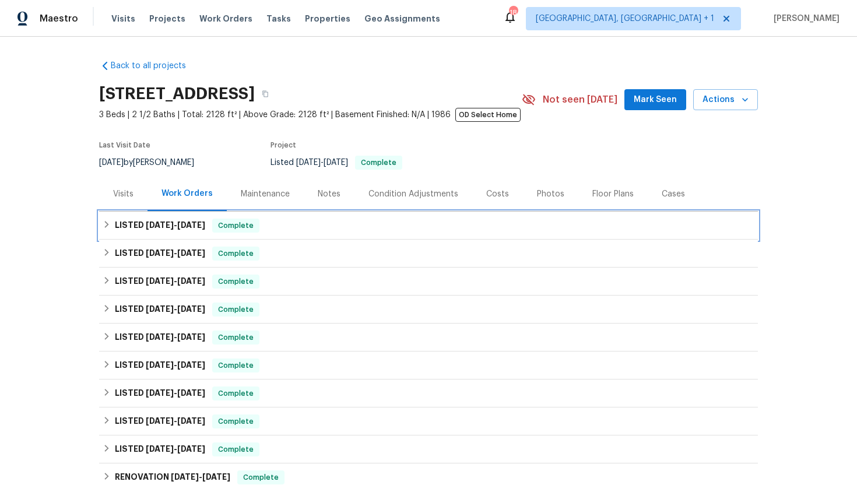
click at [228, 227] on span "Complete" at bounding box center [235, 226] width 45 height 12
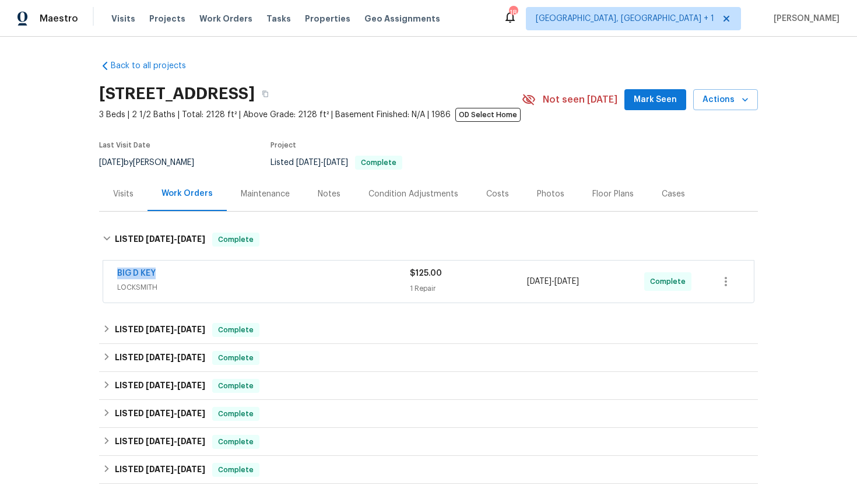
drag, startPoint x: 186, startPoint y: 275, endPoint x: 91, endPoint y: 272, distance: 95.1
click at [91, 272] on div "Back to all projects 811 Fawn Valley Dr, Allen, TX 75002 3 Beds | 2 1/2 Baths |…" at bounding box center [428, 261] width 857 height 448
copy link "BIG D KEY"
drag, startPoint x: 617, startPoint y: 282, endPoint x: 523, endPoint y: 281, distance: 93.9
click at [523, 281] on div "BIG D KEY LOCKSMITH $125.00 1 Repair 8/29/2025 - 8/29/2025 Complete" at bounding box center [414, 282] width 595 height 28
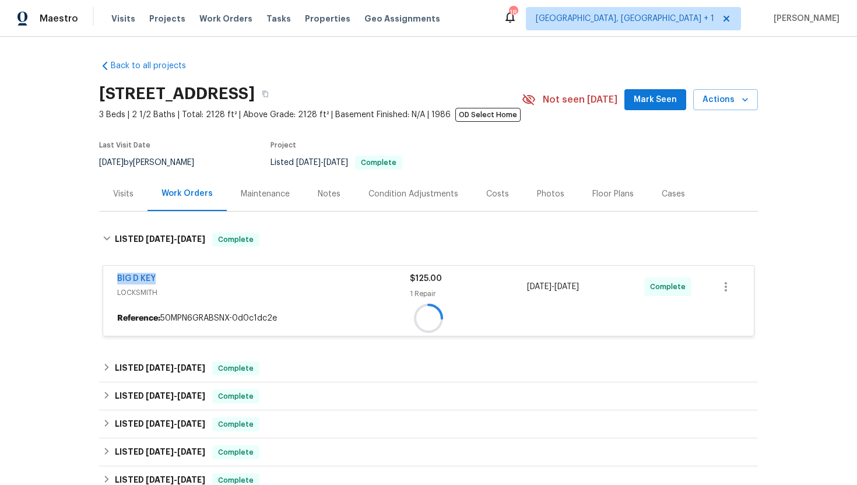
copy div "1 Repair 8/29/2025 - 8/29/2025"
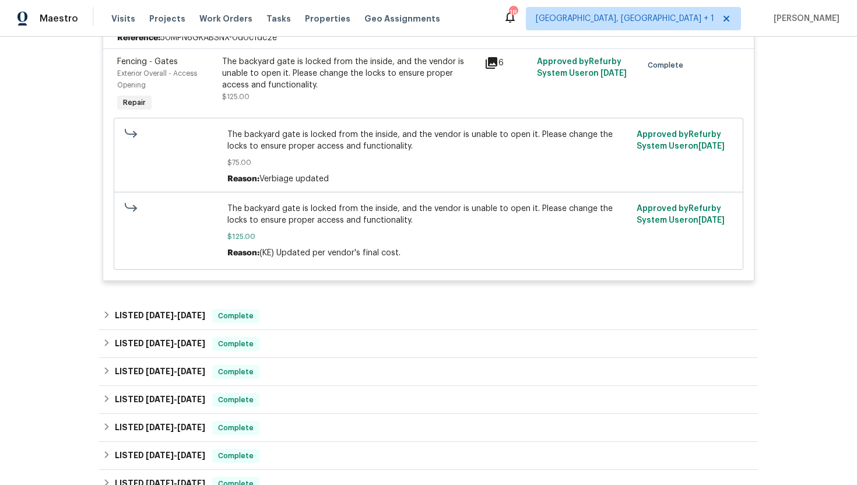
scroll to position [287, 0]
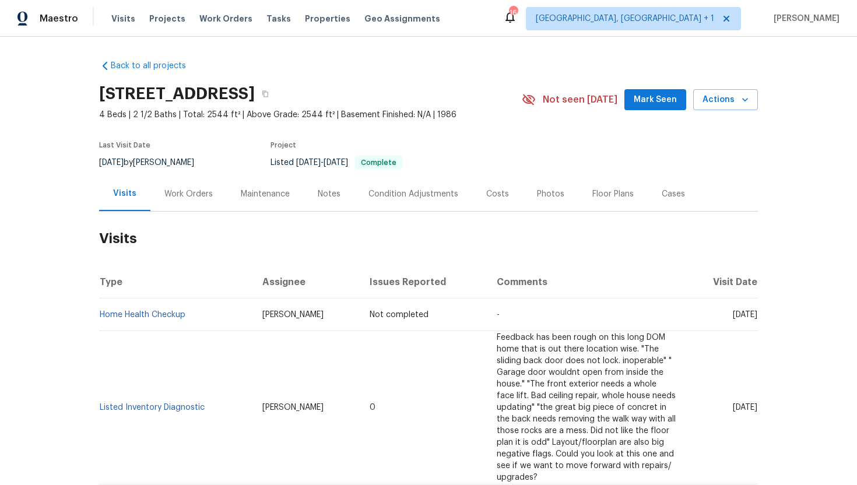
drag, startPoint x: 308, startPoint y: 316, endPoint x: 233, endPoint y: 315, distance: 75.8
click at [232, 315] on tr "Home Health Checkup [PERSON_NAME] Not completed - [DATE]" at bounding box center [428, 314] width 659 height 33
copy tr "[PERSON_NAME]"
click at [663, 188] on div "Cases" at bounding box center [673, 194] width 23 height 12
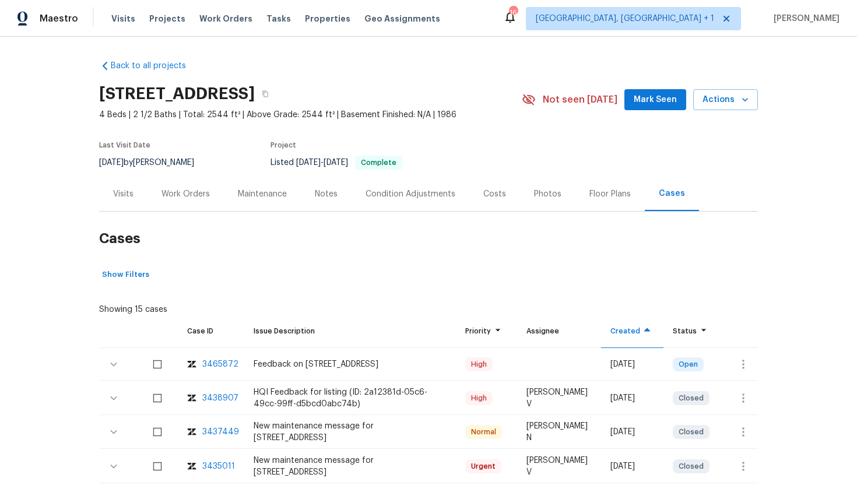
scroll to position [87, 0]
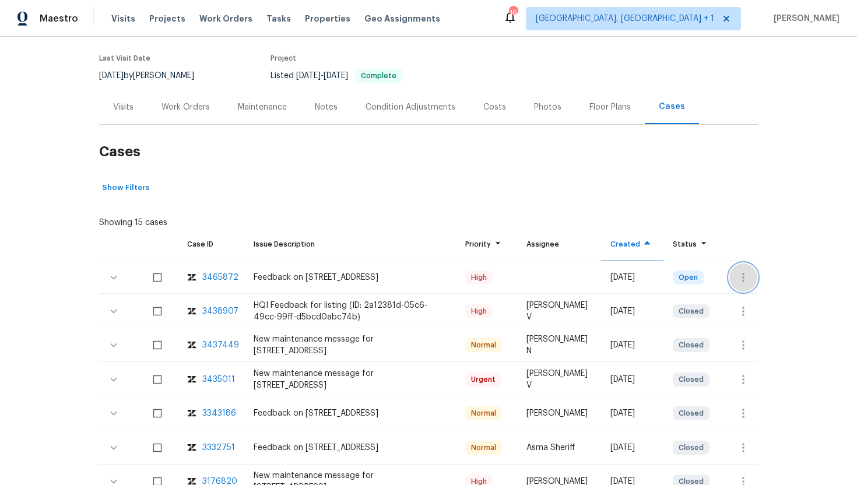
click at [741, 275] on icon "button" at bounding box center [743, 277] width 14 height 14
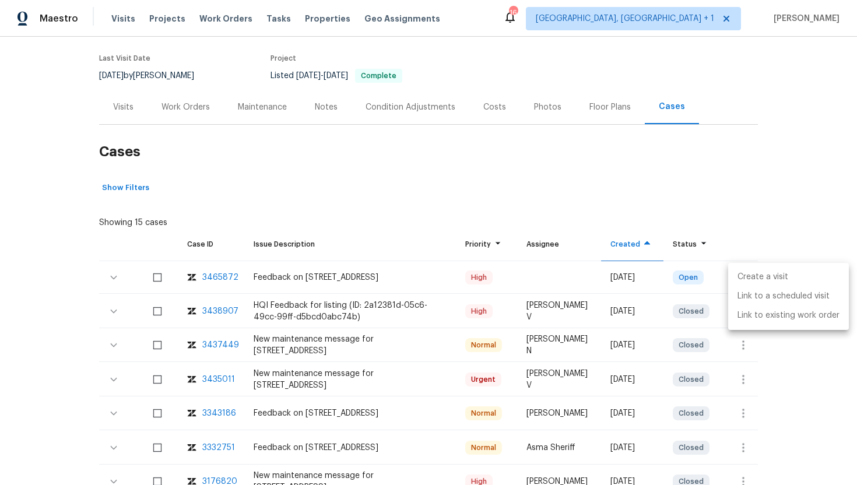
click at [760, 279] on li "Create a visit" at bounding box center [788, 277] width 121 height 19
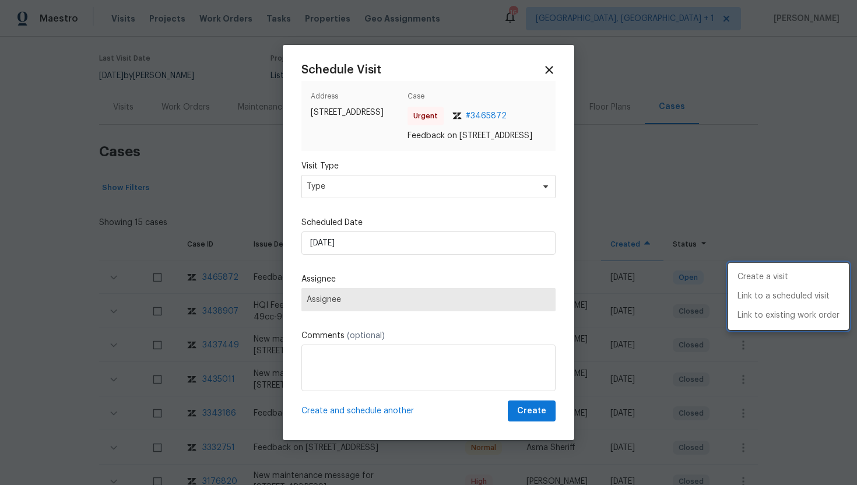
click at [371, 182] on div at bounding box center [428, 242] width 857 height 485
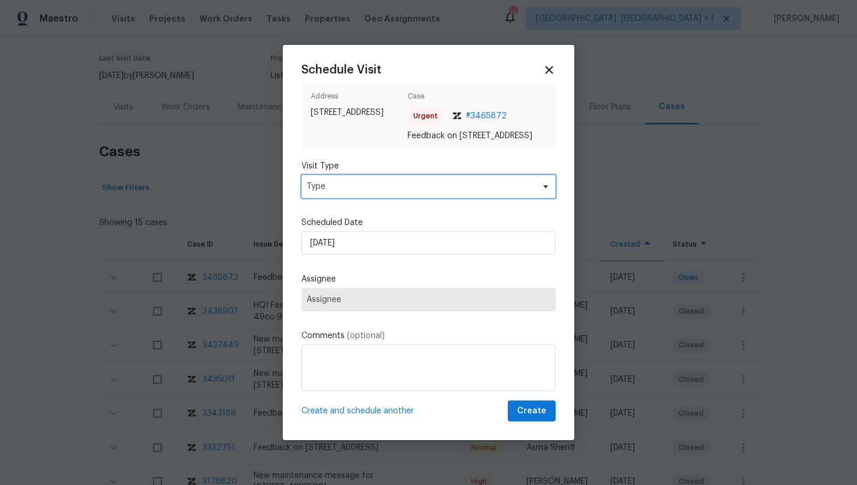
click at [351, 198] on span "Type" at bounding box center [428, 186] width 254 height 23
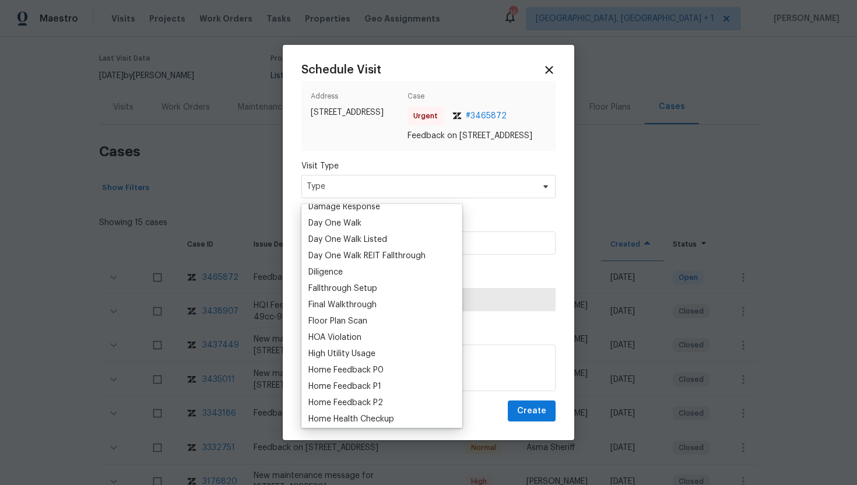
scroll to position [281, 0]
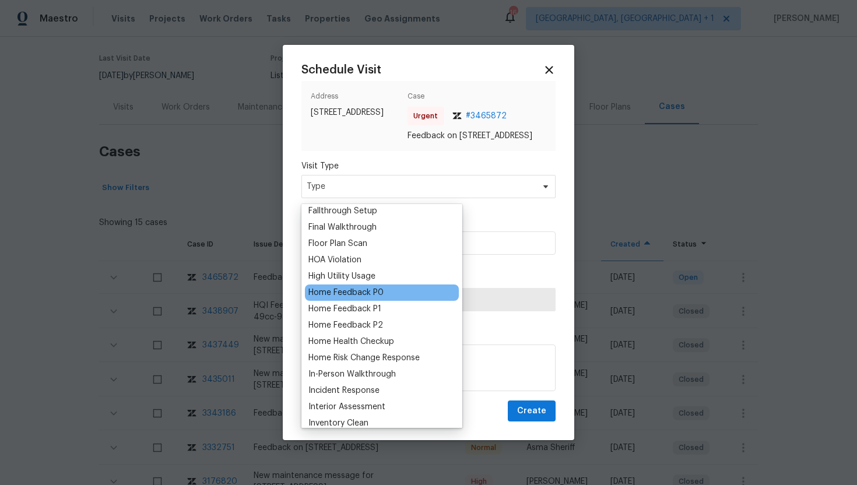
click at [377, 294] on div "Home Feedback P0" at bounding box center [345, 293] width 75 height 12
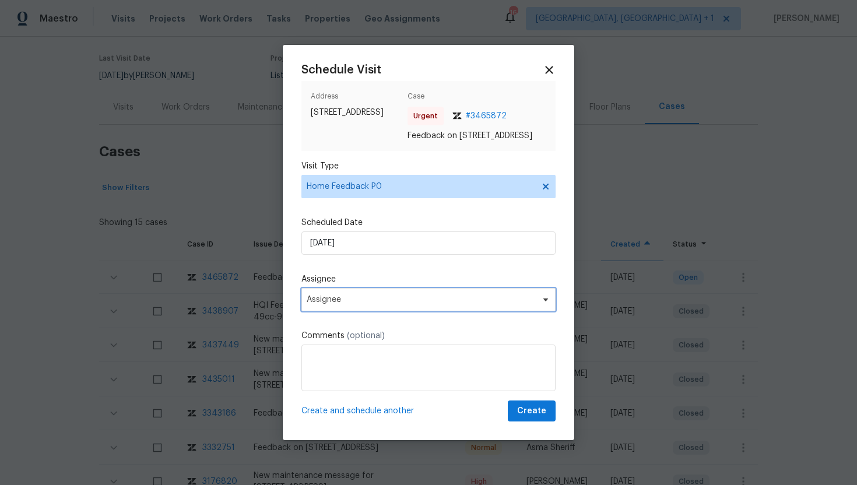
click at [365, 304] on span "Assignee" at bounding box center [421, 299] width 229 height 9
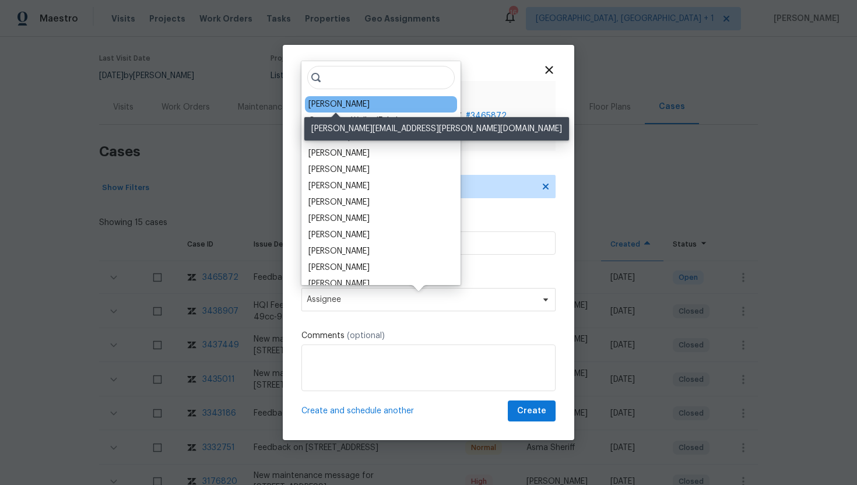
click at [350, 105] on div "[PERSON_NAME]" at bounding box center [338, 105] width 61 height 12
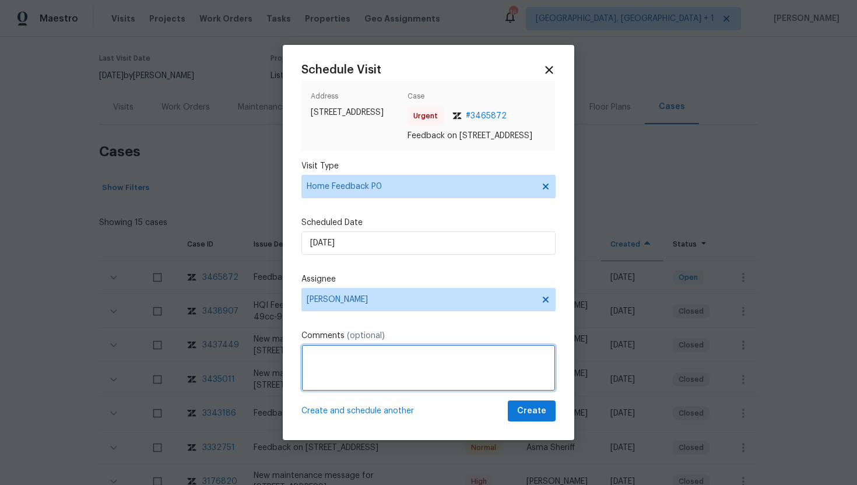
click at [348, 372] on textarea at bounding box center [428, 368] width 254 height 47
paste textarea "Feedback Message: Agent was unable to show the home on 8/31 due to Lockbox was …"
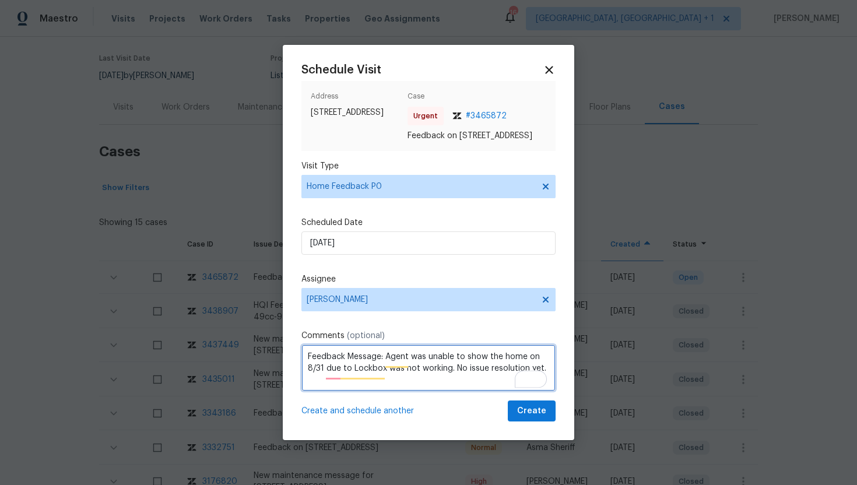
type textarea "Feedback Message: Agent was unable to show the home on 8/31 due to Lockbox was …"
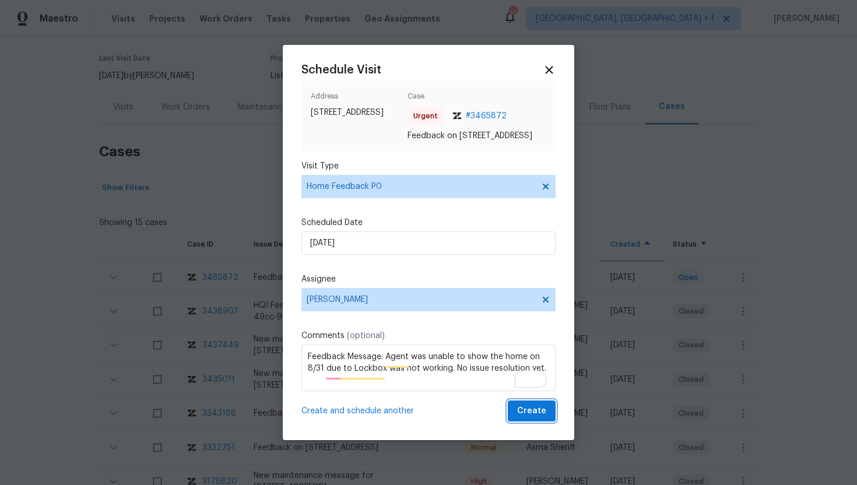
click at [523, 416] on span "Create" at bounding box center [531, 411] width 29 height 15
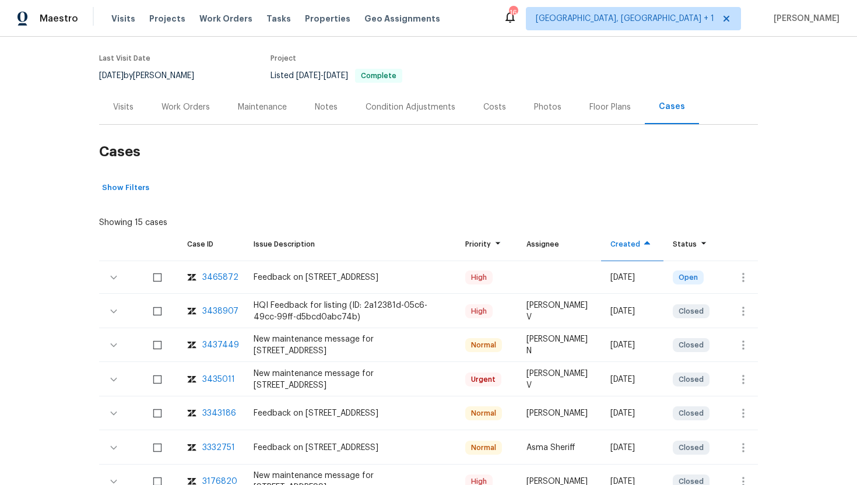
click at [125, 115] on div "Visits" at bounding box center [123, 107] width 48 height 34
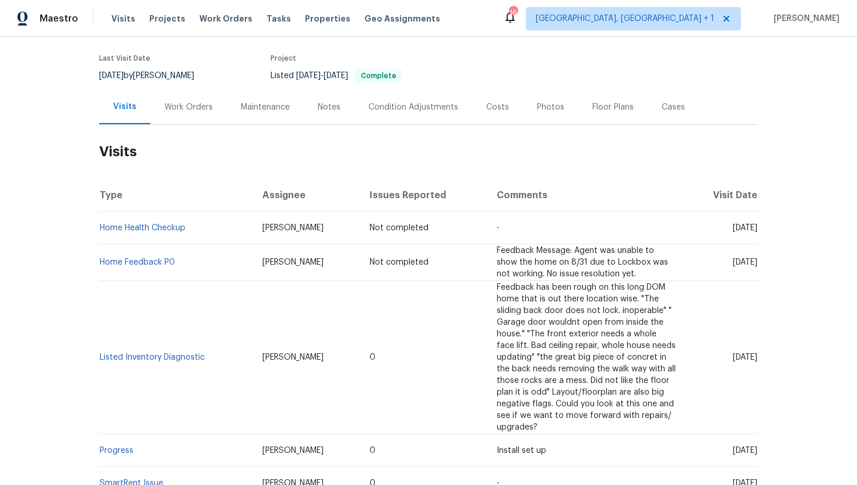
scroll to position [122, 0]
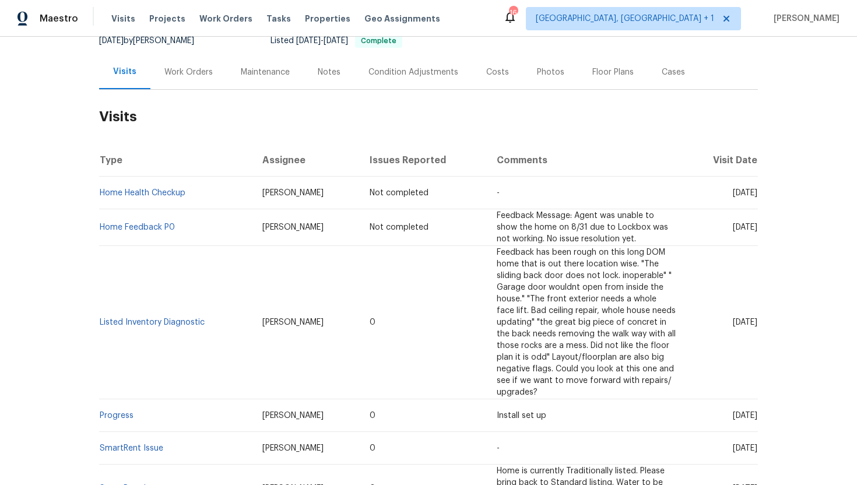
drag, startPoint x: 715, startPoint y: 324, endPoint x: 757, endPoint y: 324, distance: 41.4
click at [757, 324] on span "[DATE]" at bounding box center [745, 322] width 24 height 8
copy span "Jul 25 2025"
click at [184, 75] on div "Work Orders" at bounding box center [188, 72] width 48 height 12
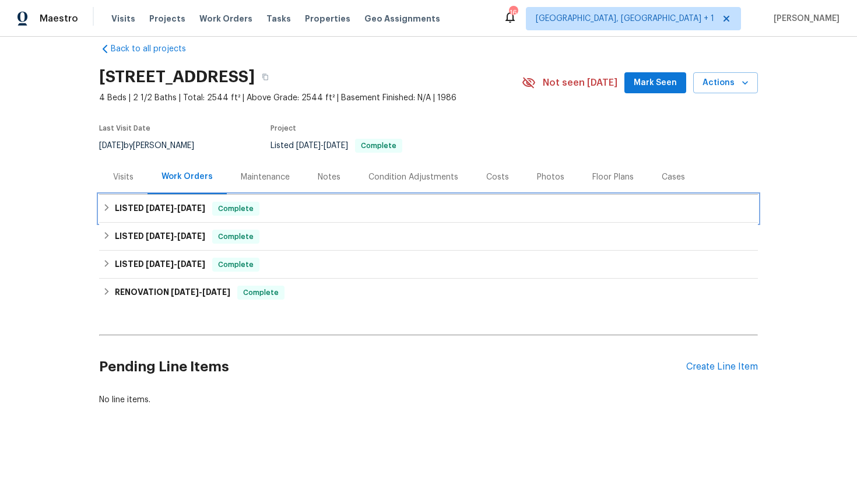
click at [215, 212] on div "LISTED 8/25/25 - 8/28/25 Complete" at bounding box center [429, 209] width 652 height 14
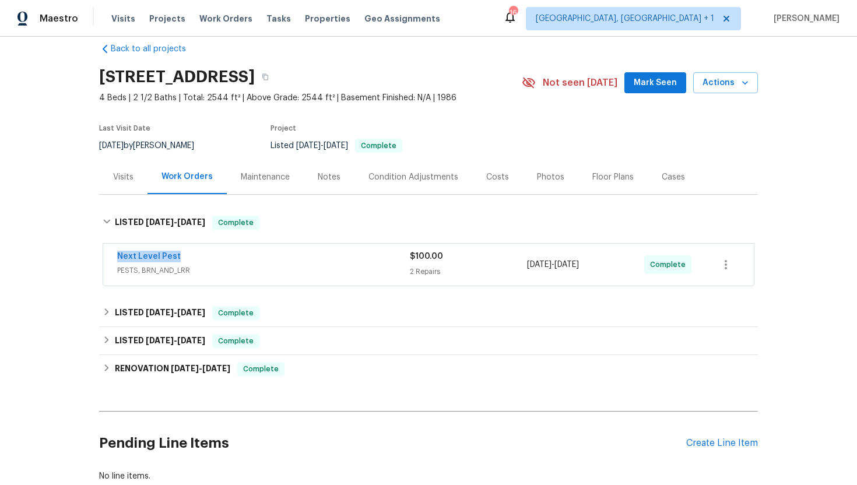
drag, startPoint x: 194, startPoint y: 256, endPoint x: 101, endPoint y: 252, distance: 93.3
click at [101, 252] on div "Next Level Pest PESTS, BRN_AND_LRR $100.00 2 Repairs 8/25/2025 - 8/28/2025 Comp…" at bounding box center [428, 265] width 659 height 48
copy link "Next Level Pest"
drag, startPoint x: 617, startPoint y: 265, endPoint x: 521, endPoint y: 261, distance: 95.7
click at [521, 261] on div "Next Level Pest PESTS, BRN_AND_LRR $100.00 2 Repairs 8/25/2025 - 8/28/2025 Comp…" at bounding box center [414, 265] width 595 height 28
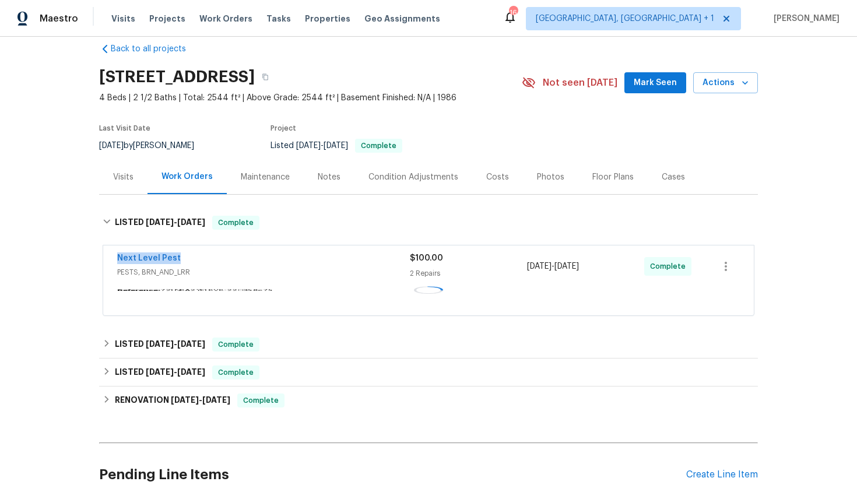
copy div "2 Repairs 8/25/2025 - 8/28/2025"
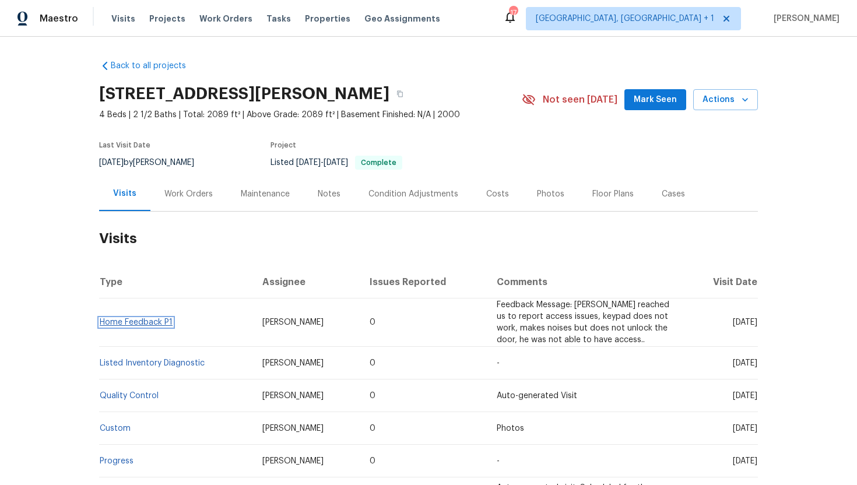
click at [152, 324] on link "Home Feedback P1" at bounding box center [136, 322] width 73 height 8
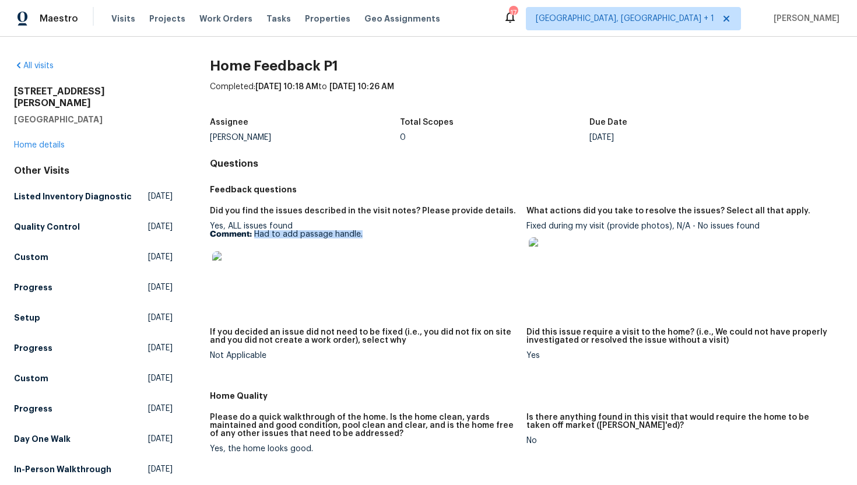
drag, startPoint x: 368, startPoint y: 235, endPoint x: 255, endPoint y: 237, distance: 113.1
click at [255, 237] on p "Comment: Had to add passage handle." at bounding box center [363, 234] width 307 height 8
copy p "Had to add passage handle."
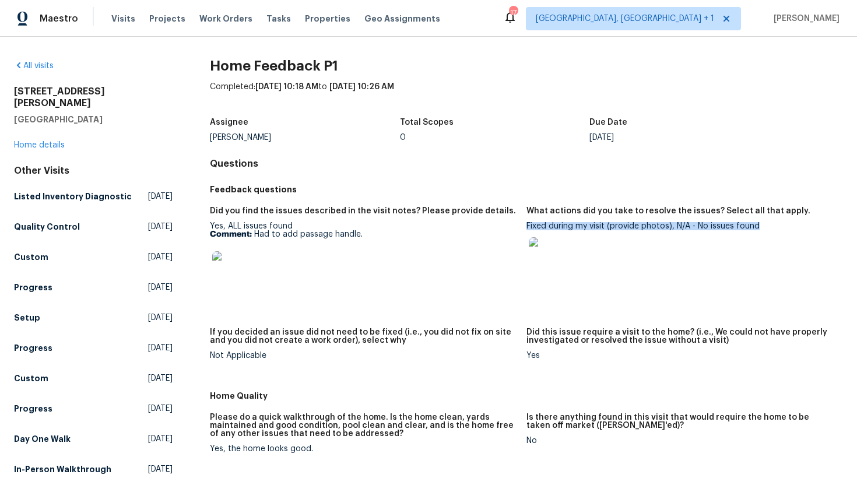
drag, startPoint x: 760, startPoint y: 227, endPoint x: 526, endPoint y: 229, distance: 233.8
click at [526, 229] on div "Fixed during my visit (provide photos), N/A - No issues found" at bounding box center [679, 251] width 307 height 59
copy div "Fixed during my visit (provide photos), N/A - No issues found"
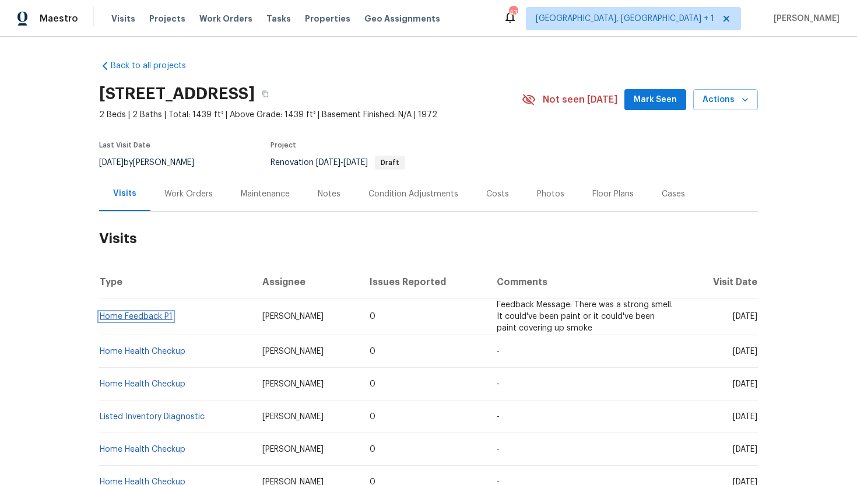
click at [139, 315] on link "Home Feedback P1" at bounding box center [136, 316] width 73 height 8
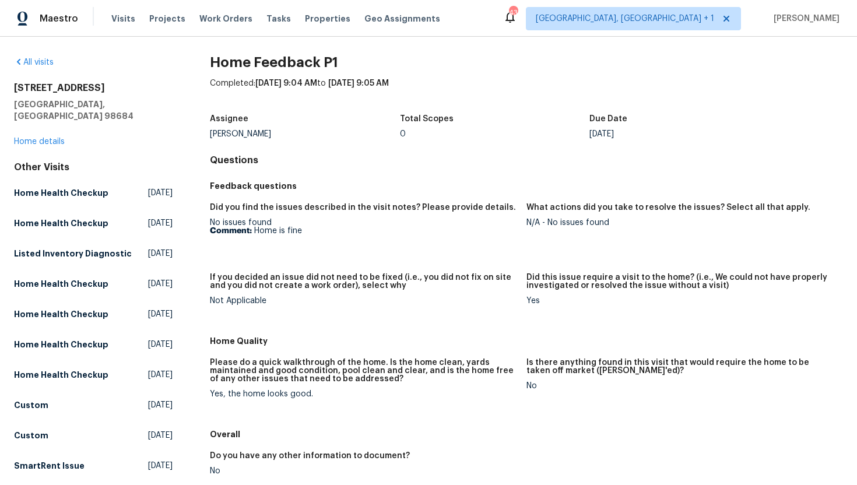
scroll to position [4, 0]
drag, startPoint x: 307, startPoint y: 232, endPoint x: 253, endPoint y: 230, distance: 54.2
click at [253, 231] on p "Comment: Home is fine" at bounding box center [363, 230] width 307 height 8
copy p "Home is fine"
drag, startPoint x: 620, startPoint y: 225, endPoint x: 546, endPoint y: 224, distance: 73.5
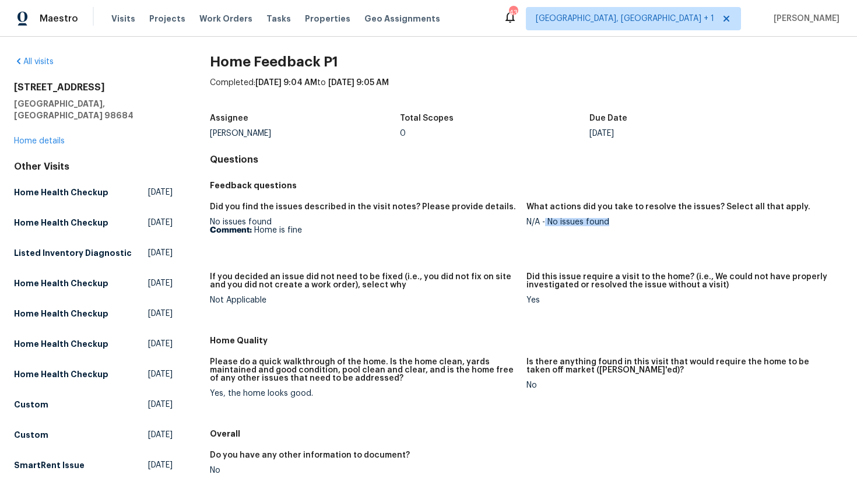
click at [546, 225] on div "N/A - No issues found" at bounding box center [679, 222] width 307 height 8
copy div "No issues found"
